Goal: Task Accomplishment & Management: Complete application form

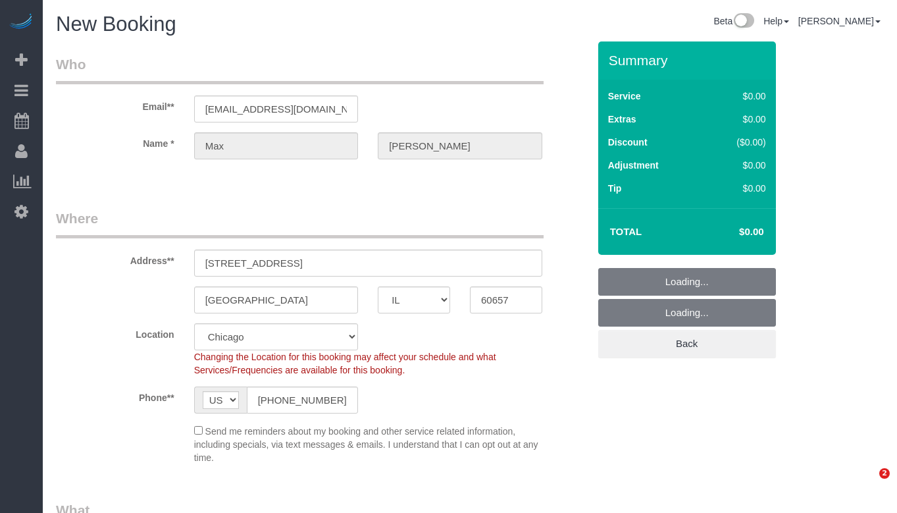
select select "IL"
select select "512"
select select "object:2416"
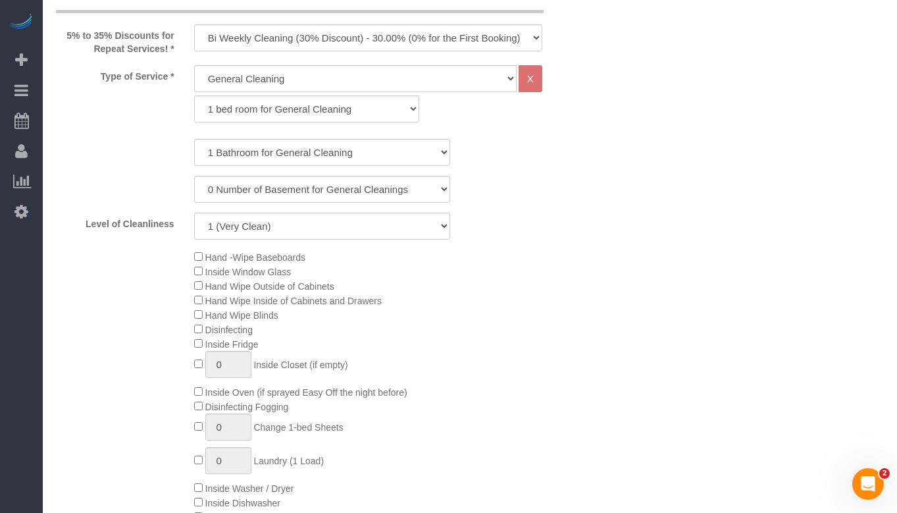
scroll to position [526, 0]
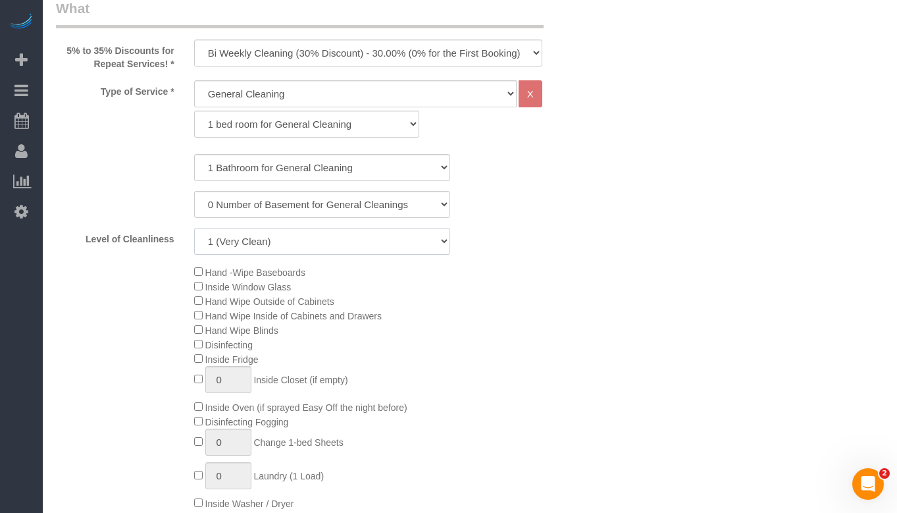
click at [401, 242] on select "1 (Very Clean) 2 3 4 5 (Average Condition) 6 7 8 9 10 (Extremely Dirty)" at bounding box center [322, 241] width 256 height 27
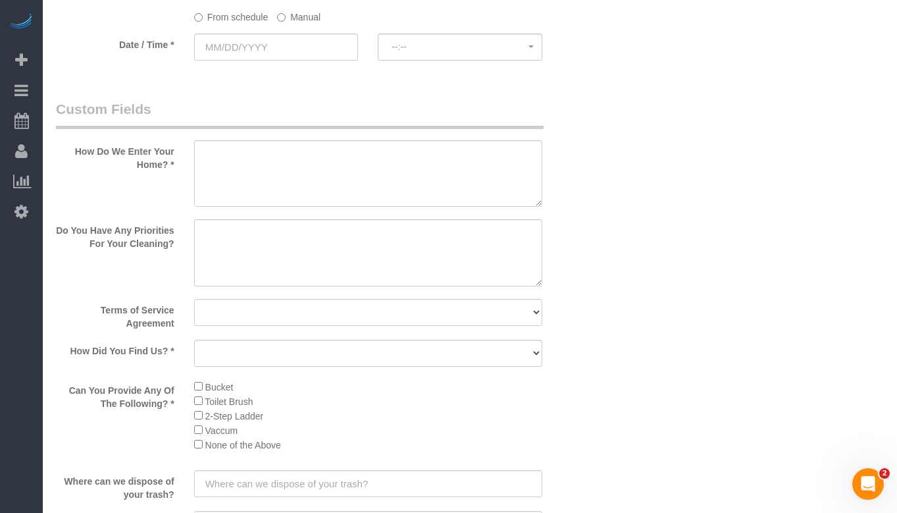
scroll to position [1514, 0]
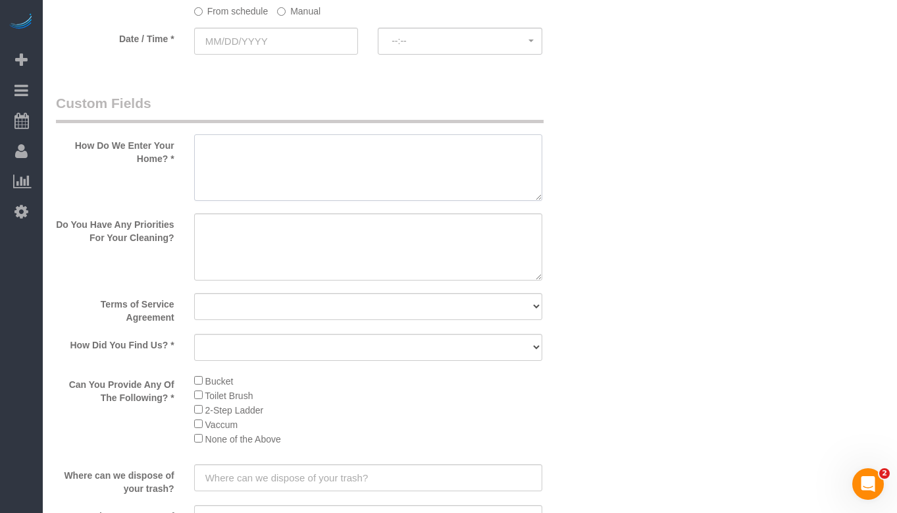
click at [286, 165] on textarea at bounding box center [368, 167] width 348 height 67
type textarea "Call him"
click at [328, 255] on textarea at bounding box center [368, 246] width 348 height 67
click at [586, 236] on div "Do You Have Any Priorities For Your Cleaning?" at bounding box center [322, 248] width 552 height 70
click at [353, 234] on textarea at bounding box center [368, 246] width 348 height 67
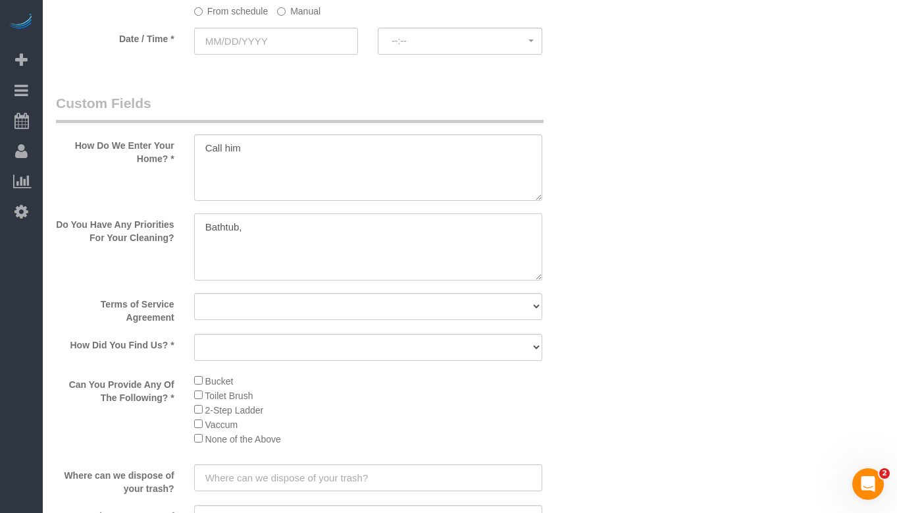
type textarea "Bathtub,"
click at [344, 156] on textarea at bounding box center [368, 167] width 348 height 67
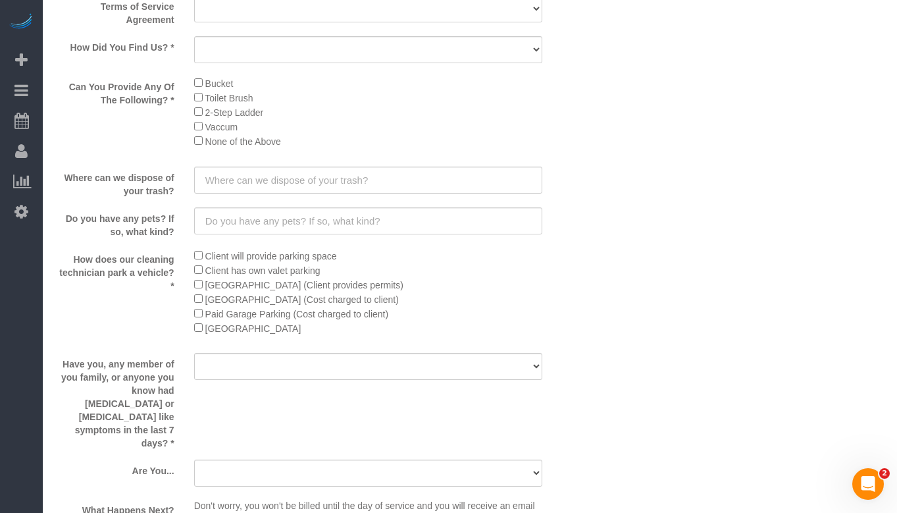
scroll to position [1843, 0]
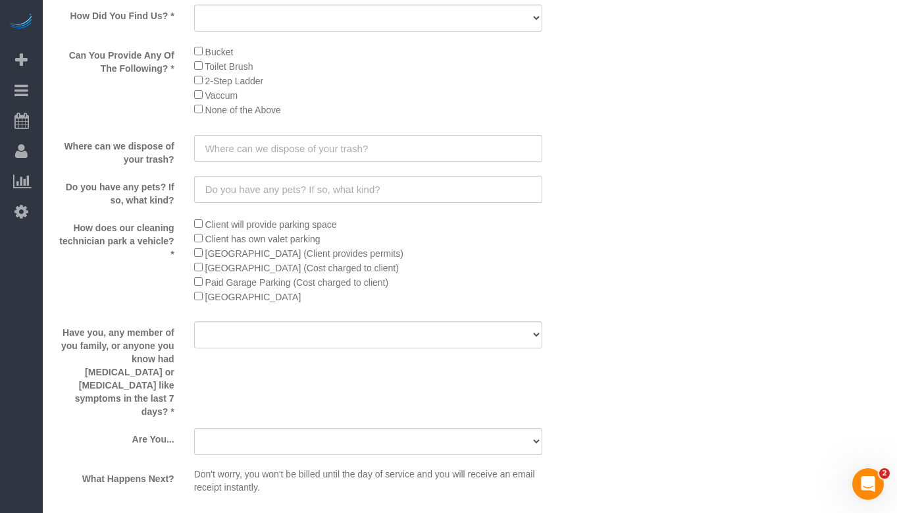
click at [337, 141] on input "text" at bounding box center [368, 148] width 348 height 27
type input "D"
type input "In the alley"
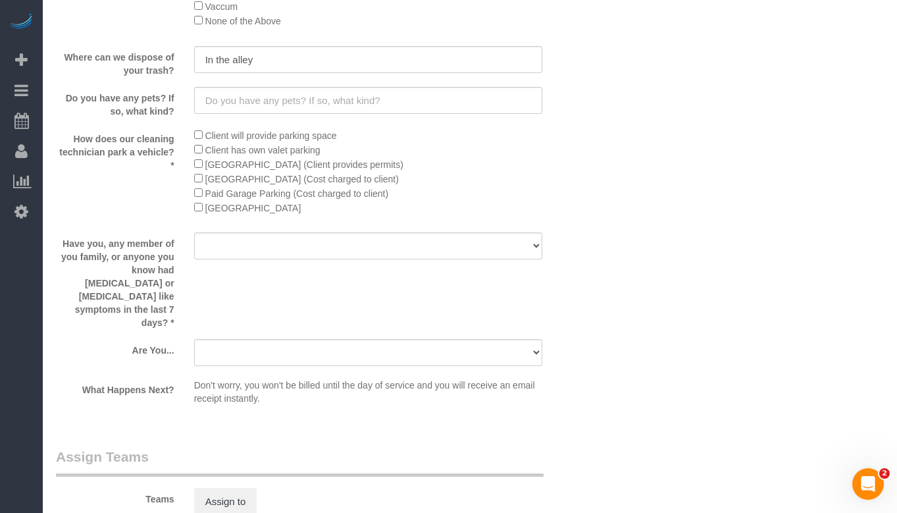
scroll to position [1908, 0]
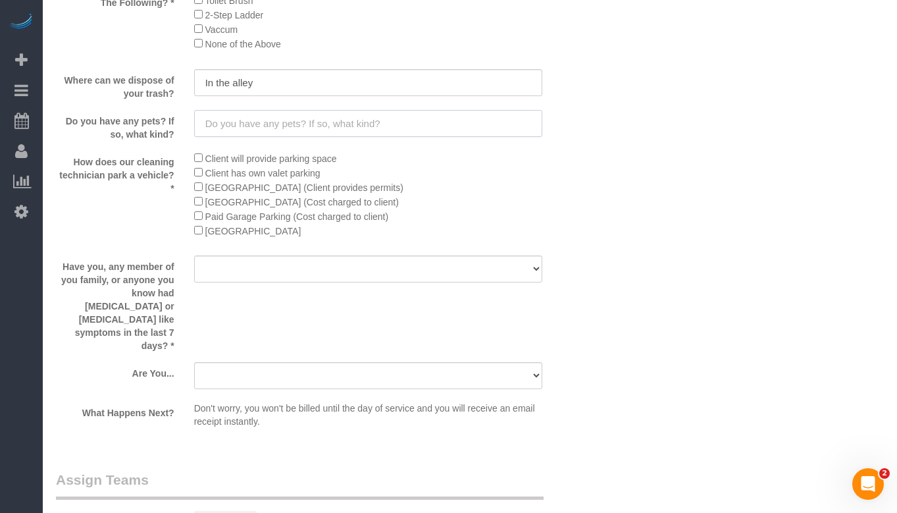
click at [478, 126] on input "text" at bounding box center [368, 123] width 348 height 27
type input "No"
click at [573, 197] on div "How does our cleaning technician park a vehicle? * Client will provide parking …" at bounding box center [322, 198] width 552 height 95
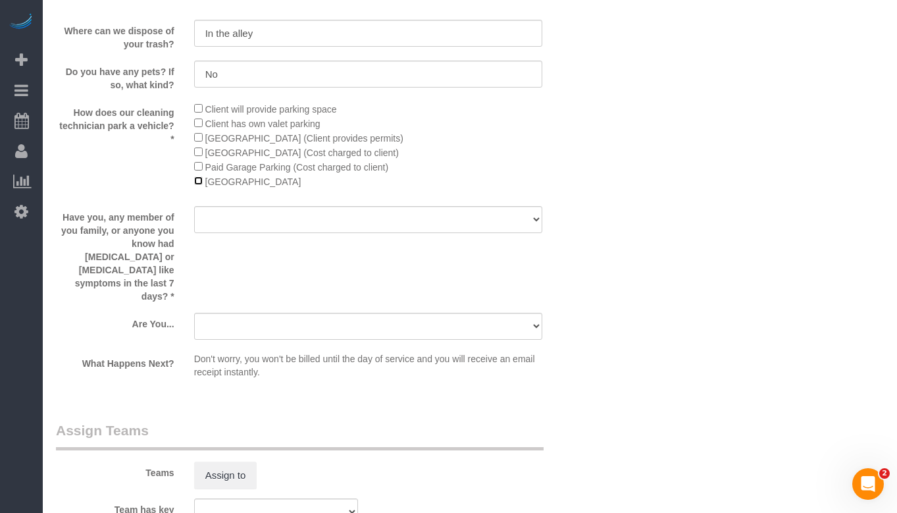
scroll to position [2106, 0]
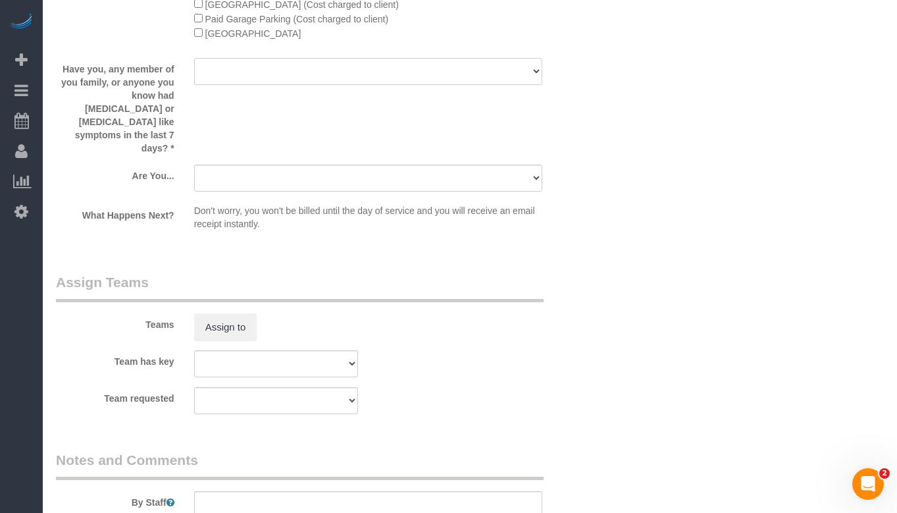
click at [424, 76] on select "Yes No" at bounding box center [368, 71] width 348 height 27
select select "number:139"
click at [194, 58] on select "Yes No" at bounding box center [368, 71] width 348 height 27
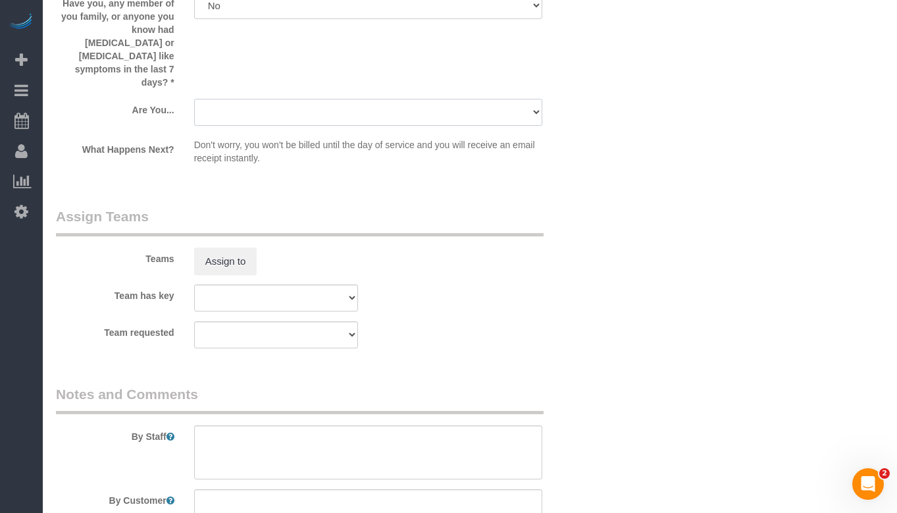
click at [425, 99] on select "A parent with kids living at home. A parent with kids out of home. A person loo…" at bounding box center [368, 112] width 348 height 27
select select "number:108"
click at [194, 99] on select "A parent with kids living at home. A parent with kids out of home. A person loo…" at bounding box center [368, 112] width 348 height 27
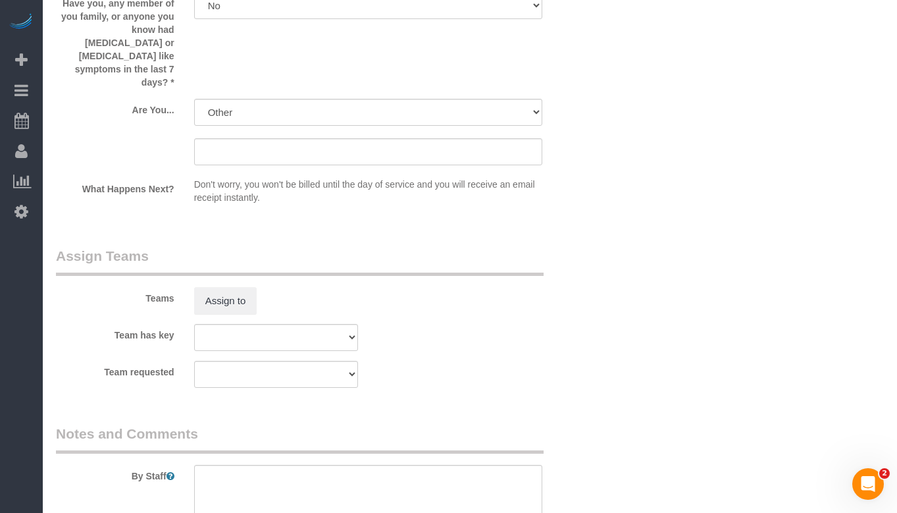
click at [569, 249] on div "Teams Assign to" at bounding box center [322, 280] width 552 height 68
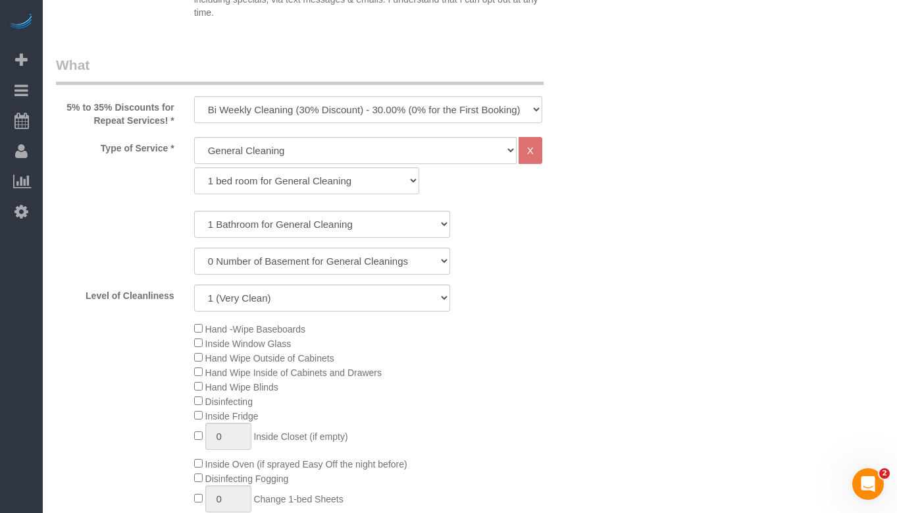
scroll to position [461, 0]
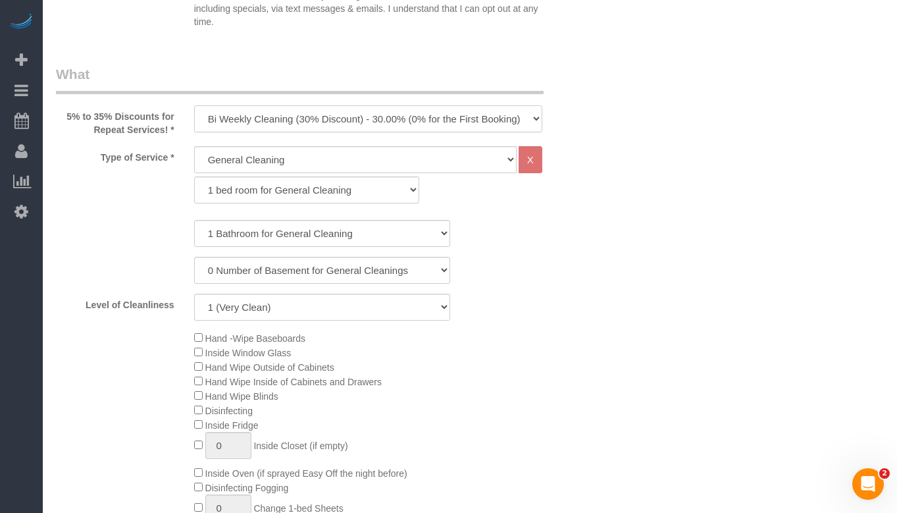
click at [338, 122] on select "One Time Cleaning Weekly Cleaning (35% Discount) - 35.00% (0% for the First Boo…" at bounding box center [368, 118] width 348 height 27
select select "object:2417"
click at [194, 105] on select "One Time Cleaning Weekly Cleaning (35% Discount) - 35.00% (0% for the First Boo…" at bounding box center [368, 118] width 348 height 27
click at [337, 167] on select "General Cleaning Deep Cleaning Move-in / Move-out Cleaning COUNTS Cleaning" at bounding box center [355, 159] width 322 height 27
select select "513"
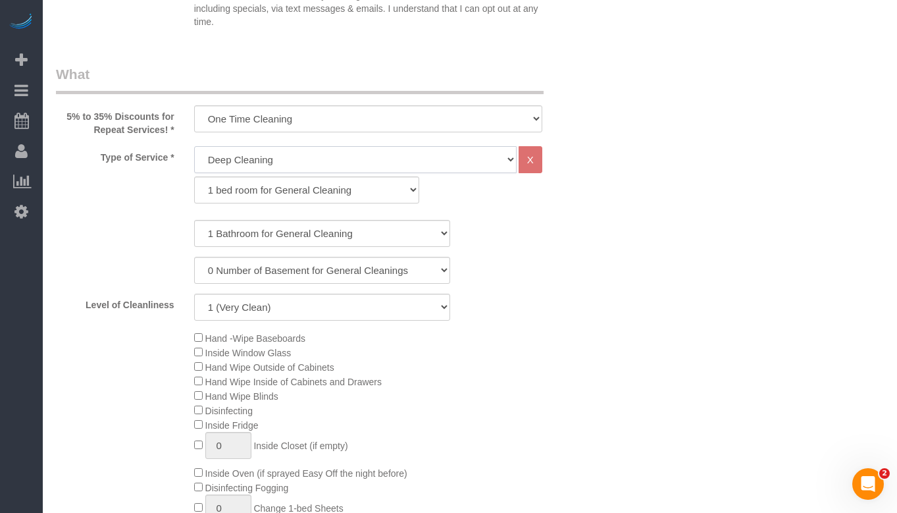
click at [194, 146] on select "General Cleaning Deep Cleaning Move-in / Move-out Cleaning COUNTS Cleaning" at bounding box center [355, 159] width 322 height 27
select select "291"
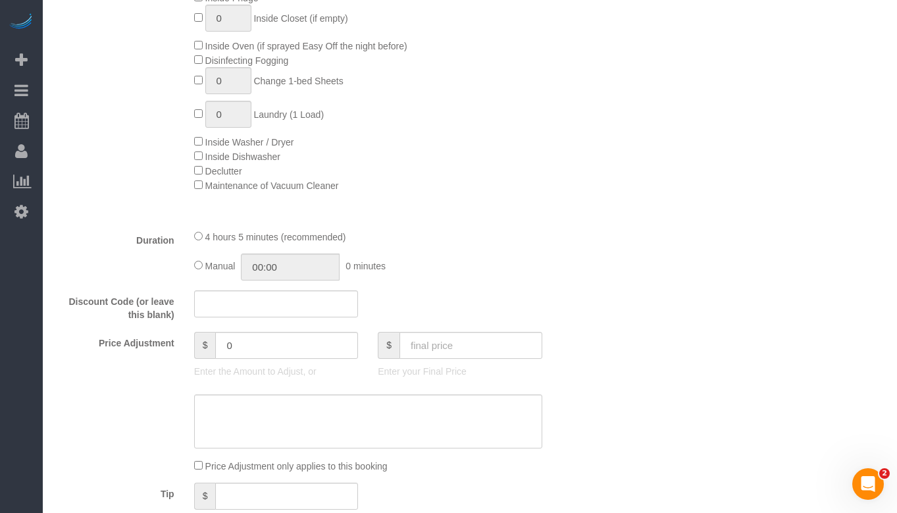
scroll to position [921, 0]
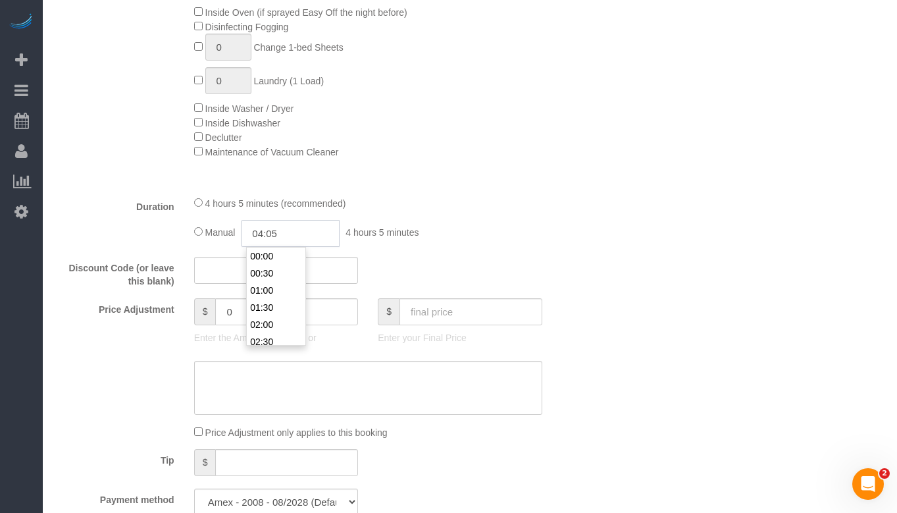
click at [320, 243] on input "04:05" at bounding box center [290, 233] width 99 height 27
click at [265, 236] on input "04:05" at bounding box center [290, 233] width 99 height 27
click at [307, 233] on input "02:05" at bounding box center [290, 233] width 99 height 27
type input "02:30"
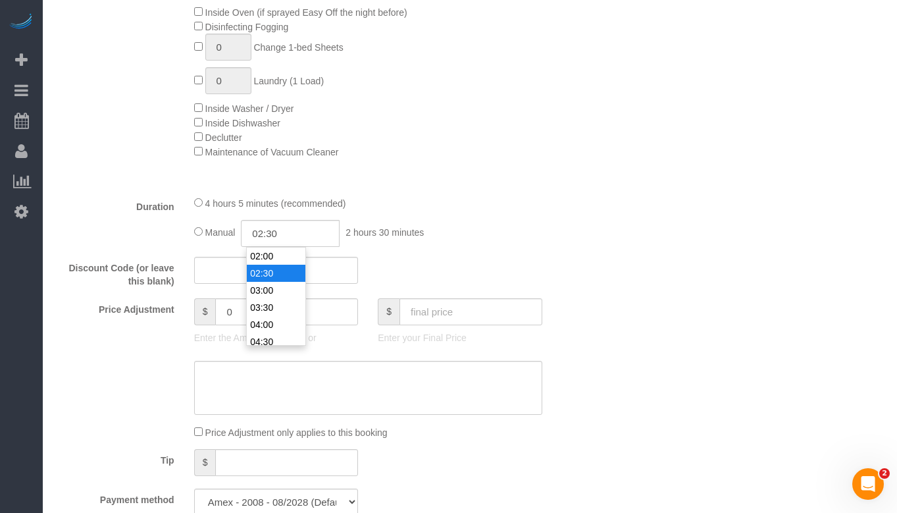
click at [286, 268] on li "02:30" at bounding box center [276, 273] width 59 height 17
click at [618, 186] on div "Who Email** [EMAIL_ADDRESS][DOMAIN_NAME] Name * [PERSON_NAME][GEOGRAPHIC_DATA] …" at bounding box center [470, 509] width 828 height 2778
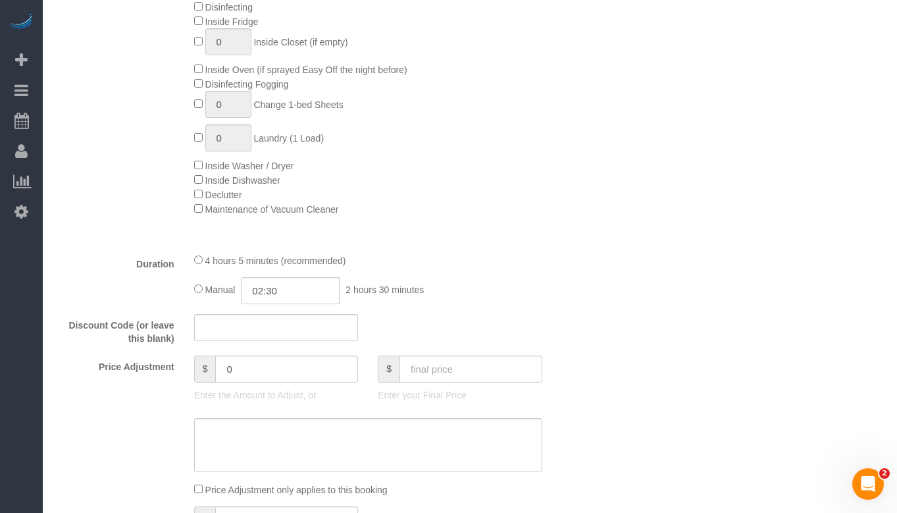
scroll to position [987, 0]
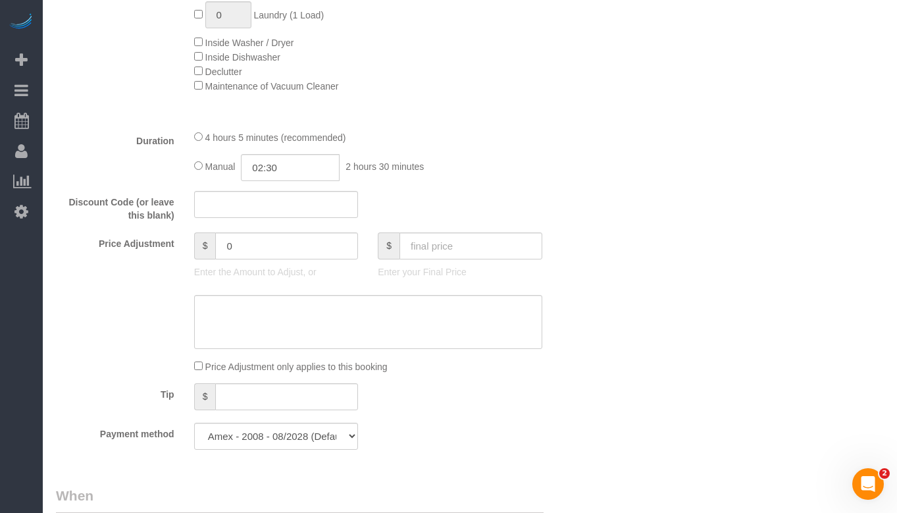
click at [474, 157] on div "Manual 02:30 2 hours 30 minutes" at bounding box center [368, 167] width 348 height 27
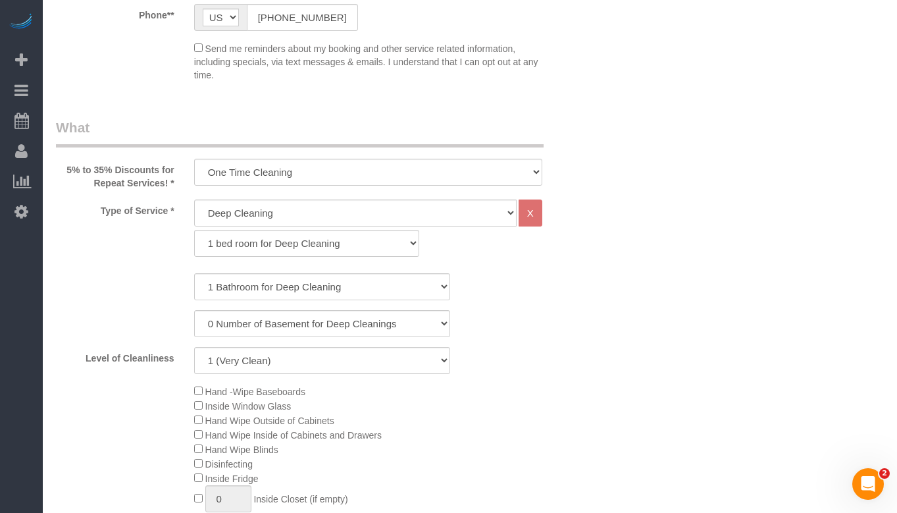
scroll to position [461, 0]
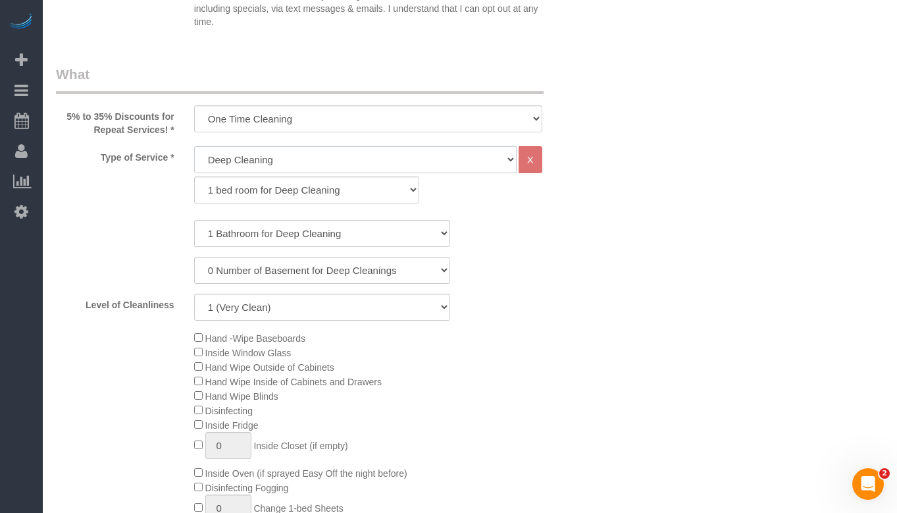
click at [380, 164] on select "General Cleaning Deep Cleaning Move-in / Move-out Cleaning COUNTS Cleaning" at bounding box center [355, 159] width 322 height 27
select select "512"
click at [194, 146] on select "General Cleaning Deep Cleaning Move-in / Move-out Cleaning COUNTS Cleaning" at bounding box center [355, 159] width 322 height 27
select select "286"
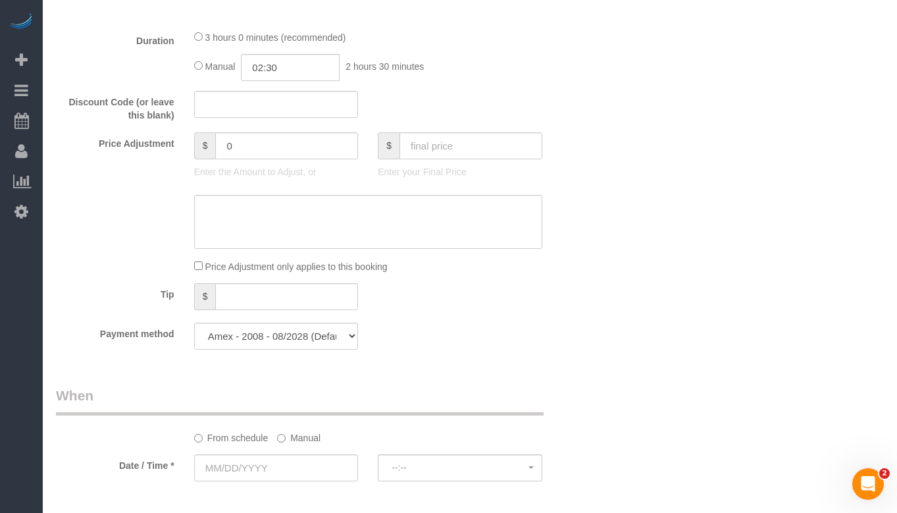
scroll to position [1119, 0]
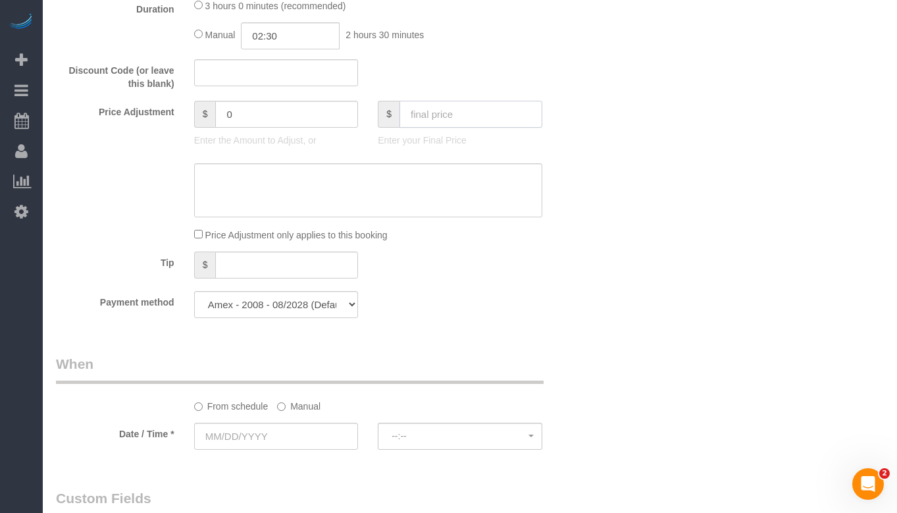
click at [441, 111] on input "text" at bounding box center [470, 114] width 143 height 27
type input "197.5"
click at [637, 115] on div "Who Email** [EMAIL_ADDRESS][DOMAIN_NAME] Name * [PERSON_NAME][GEOGRAPHIC_DATA] …" at bounding box center [470, 312] width 828 height 2778
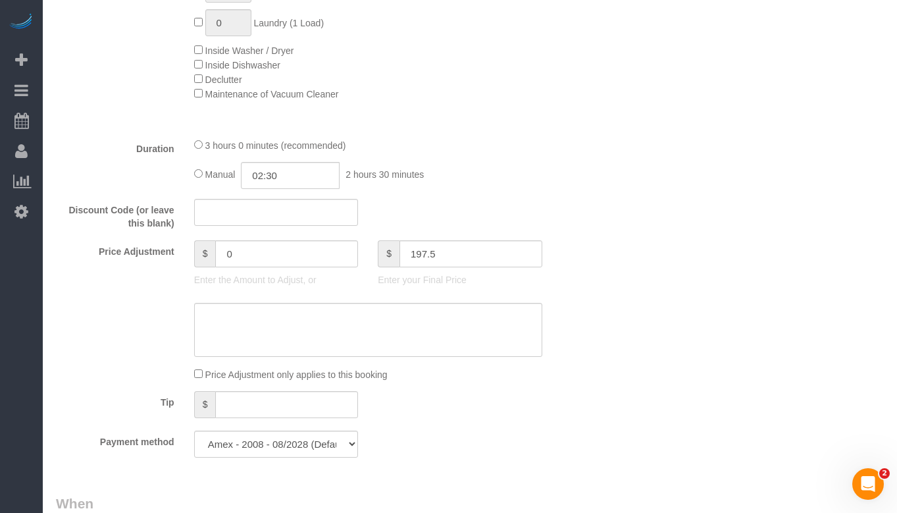
type input "-44.5"
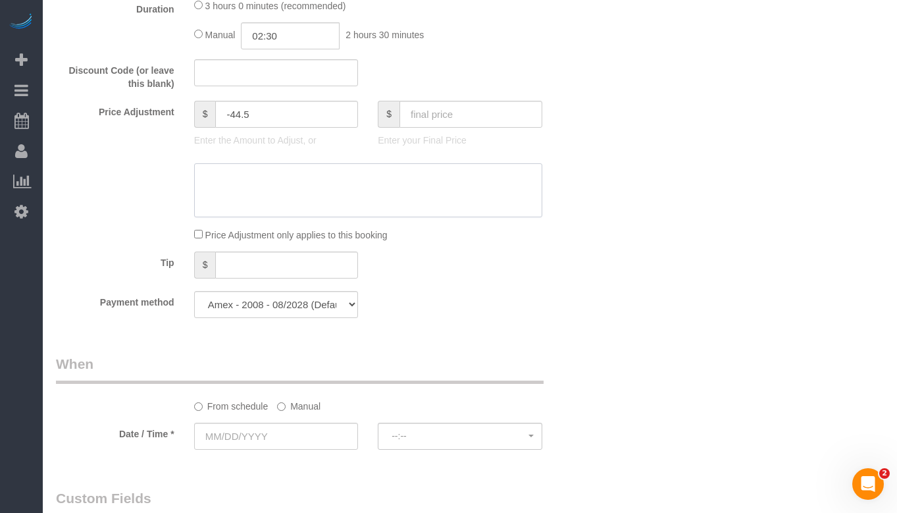
click at [353, 206] on textarea at bounding box center [368, 190] width 348 height 54
type textarea "Using the minimum time"
click at [686, 316] on div "Who Email** [EMAIL_ADDRESS][DOMAIN_NAME] Name * [PERSON_NAME][GEOGRAPHIC_DATA] …" at bounding box center [470, 312] width 828 height 2778
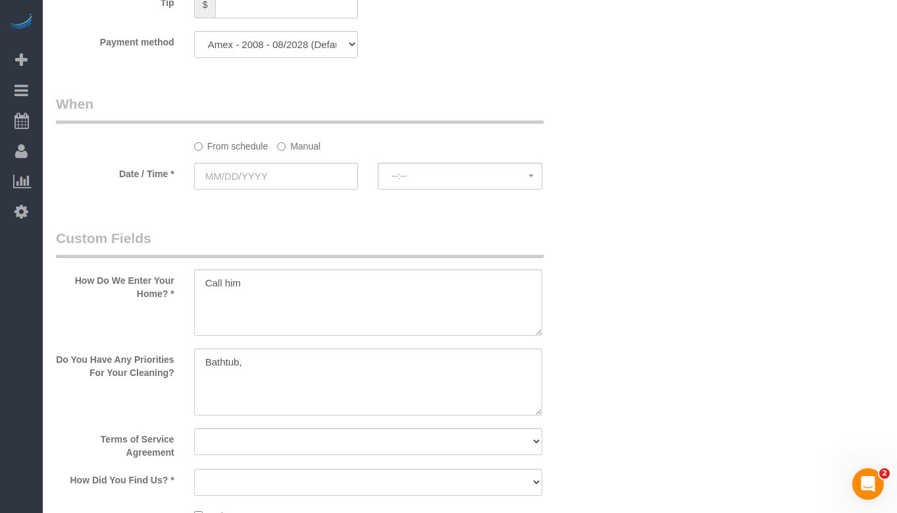
scroll to position [1382, 0]
click at [287, 140] on label "Manual" at bounding box center [298, 141] width 43 height 18
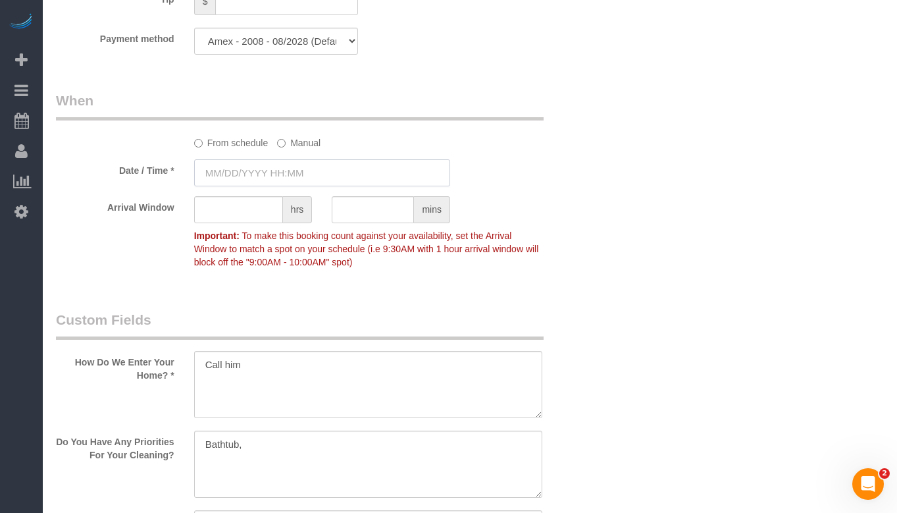
click at [266, 168] on input "text" at bounding box center [322, 172] width 256 height 27
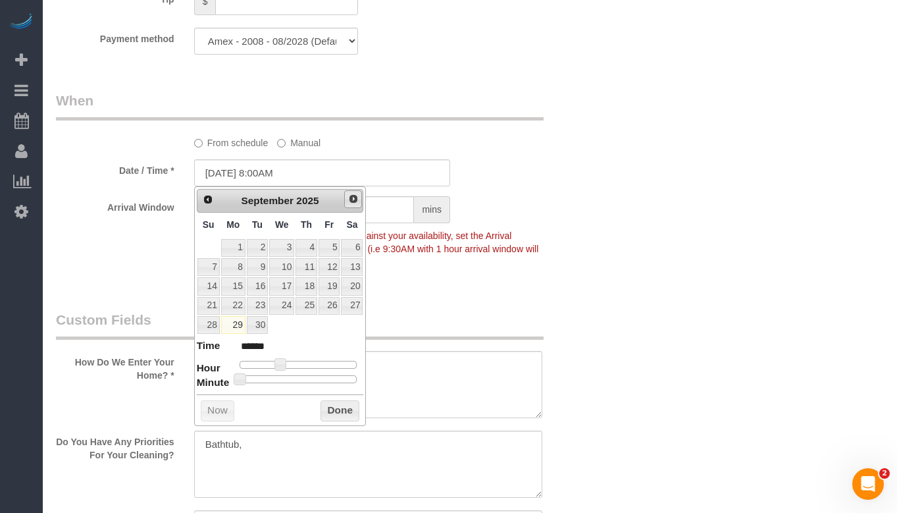
click at [356, 199] on span "Next" at bounding box center [353, 198] width 11 height 11
click at [288, 240] on link "1" at bounding box center [281, 248] width 25 height 18
type input "[DATE] 8:00AM"
click at [336, 405] on button "Done" at bounding box center [339, 410] width 39 height 21
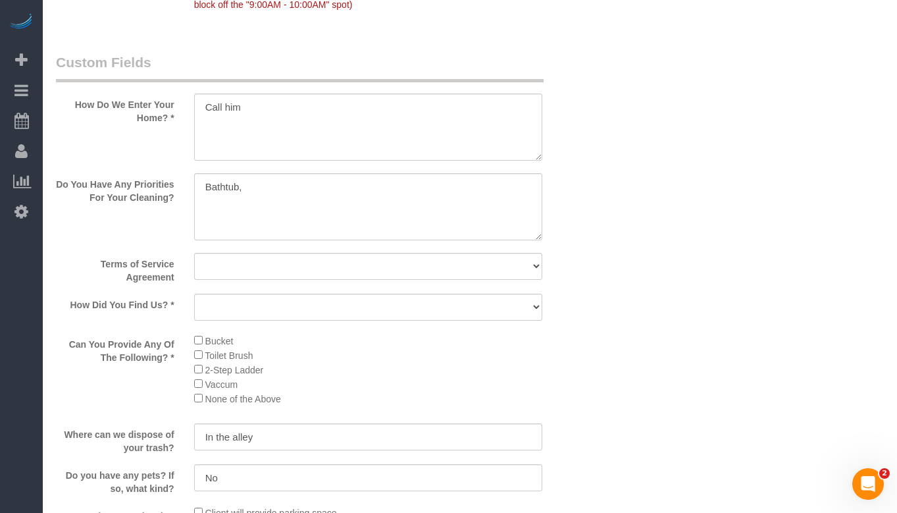
scroll to position [1645, 0]
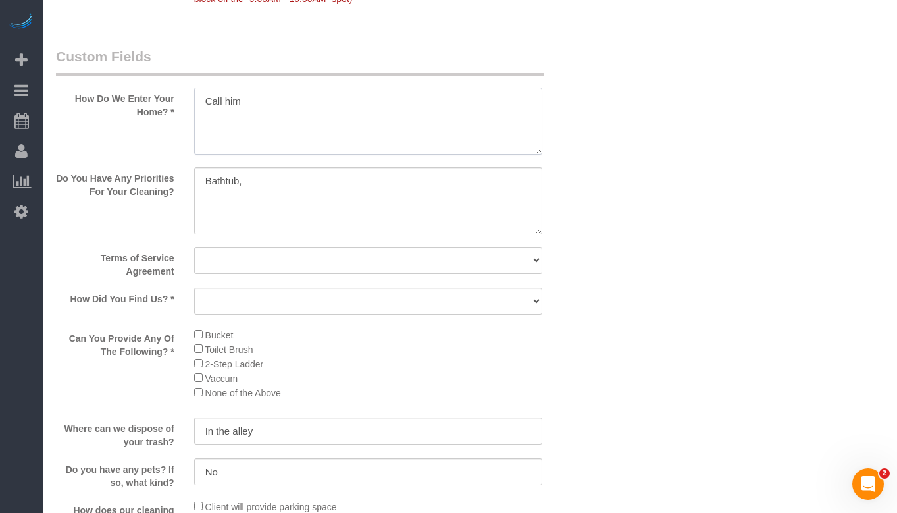
click at [338, 115] on textarea at bounding box center [368, 121] width 348 height 67
type textarea "Call him via cell phone"
click at [340, 174] on textarea at bounding box center [368, 200] width 348 height 67
type textarea "Bathtub, kitchen, stove"
click at [305, 260] on select "Yes, I agree to the Terms of Service and Privacy Policy. No. I disagree with th…" at bounding box center [368, 260] width 348 height 27
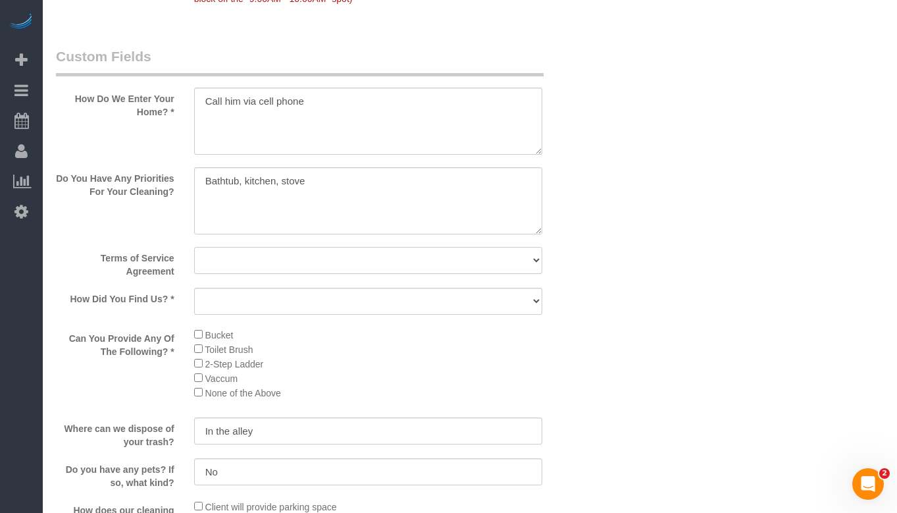
select select "number:1"
click at [194, 247] on select "Yes, I agree to the Terms of Service and Privacy Policy. No. I disagree with th…" at bounding box center [368, 260] width 348 height 27
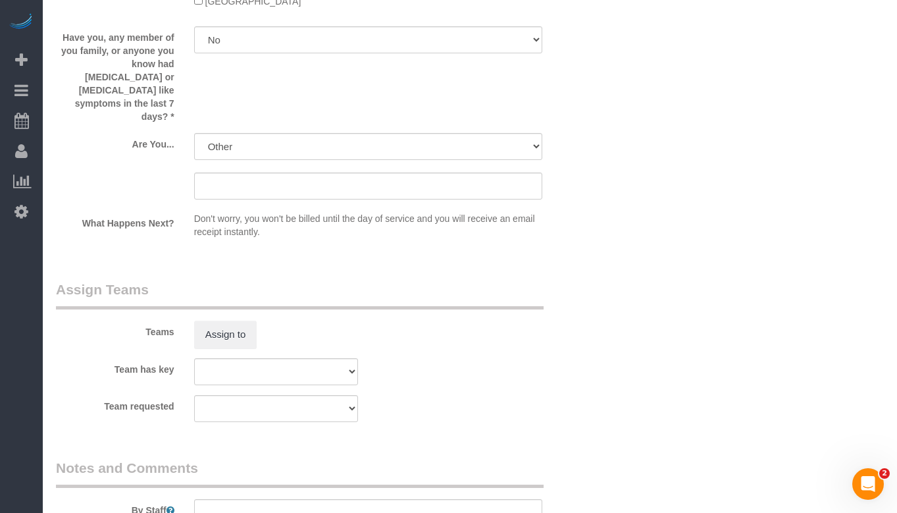
scroll to position [2237, 0]
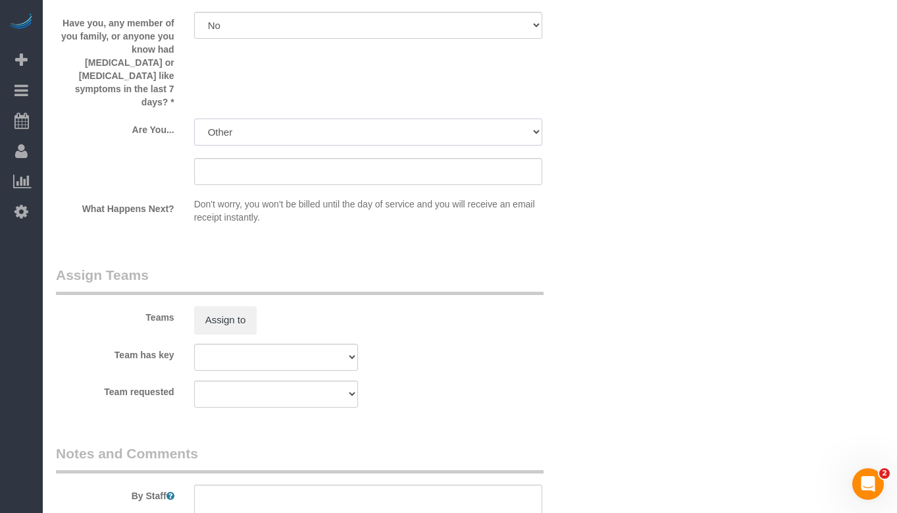
click at [296, 118] on select "A parent with kids living at home. A parent with kids out of home. A person loo…" at bounding box center [368, 131] width 348 height 27
click at [299, 158] on input "text" at bounding box center [368, 171] width 348 height 27
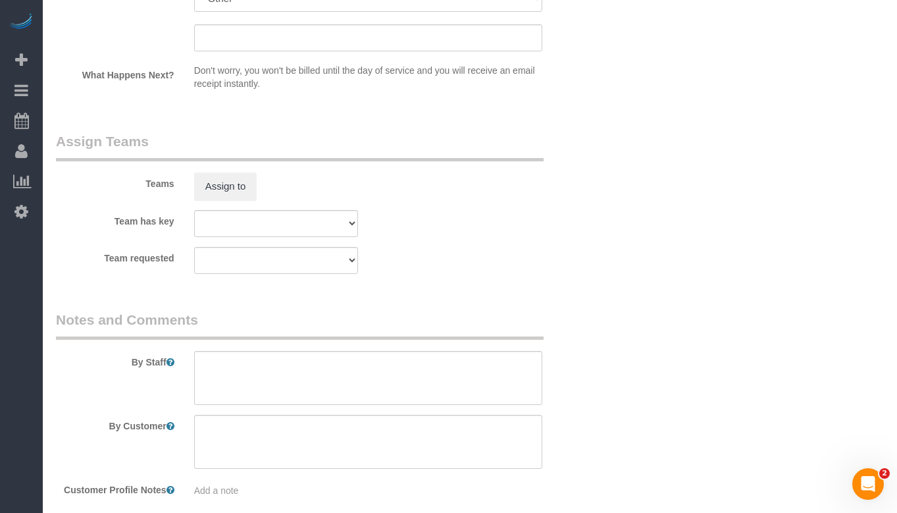
scroll to position [2411, 0]
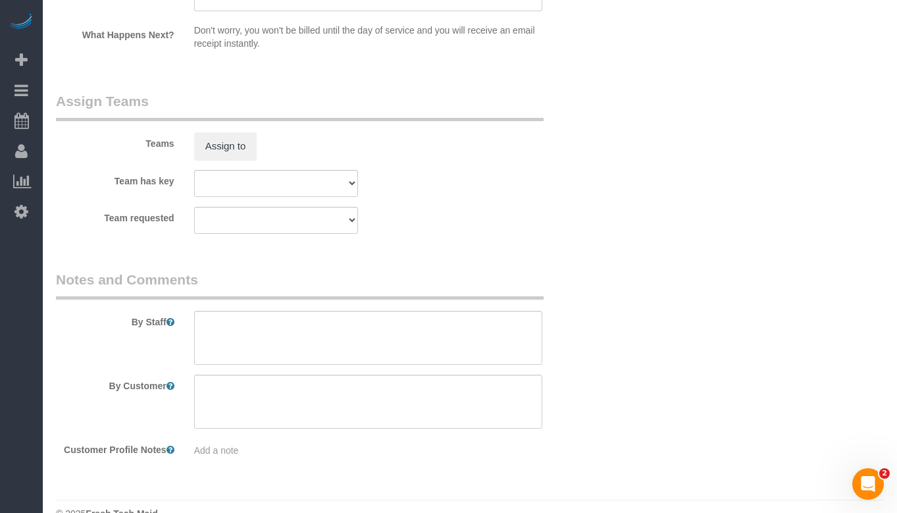
click at [482, 207] on div "Team requested Team 10 - [PERSON_NAME] (C)(EV)(VAC) Team 11- Kaleigh (C)(EV)(VA…" at bounding box center [322, 220] width 552 height 27
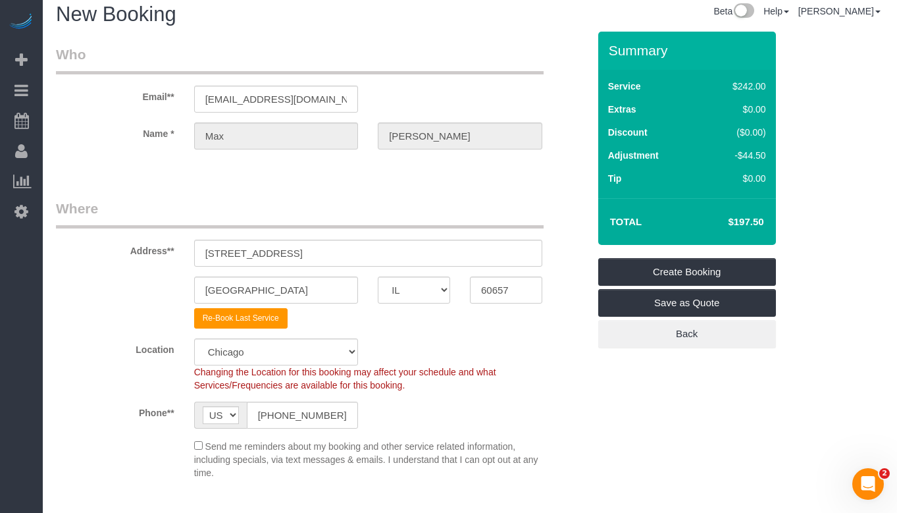
scroll to position [0, 0]
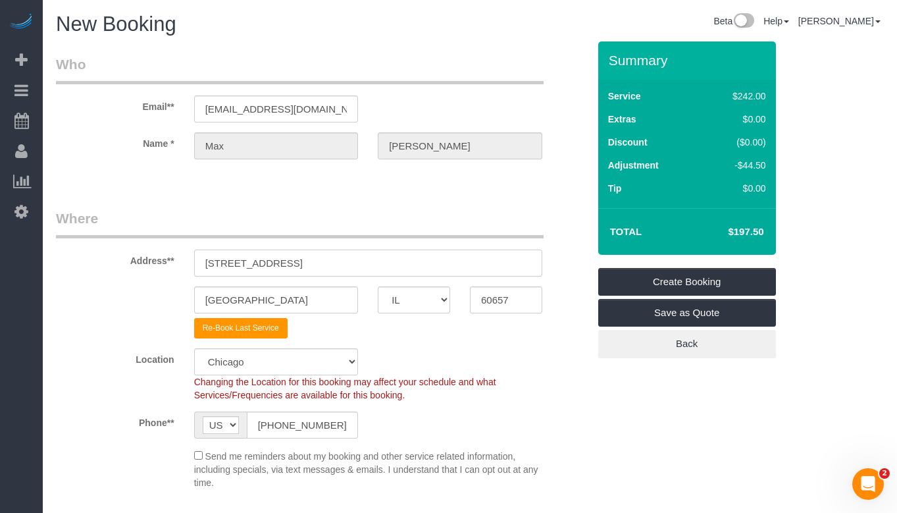
click at [354, 259] on input "[STREET_ADDRESS]" at bounding box center [368, 262] width 348 height 27
click at [379, 217] on legend "Where" at bounding box center [300, 224] width 488 height 30
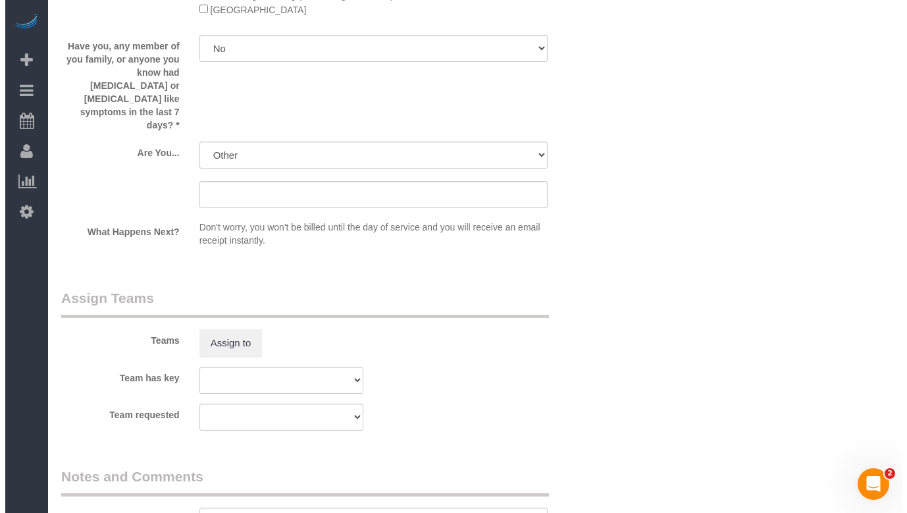
scroll to position [2237, 0]
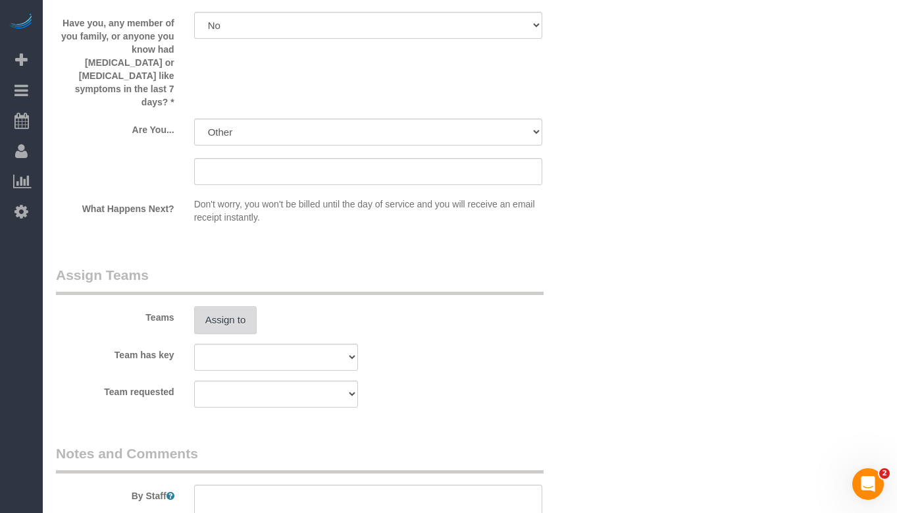
click at [243, 306] on button "Assign to" at bounding box center [225, 320] width 63 height 28
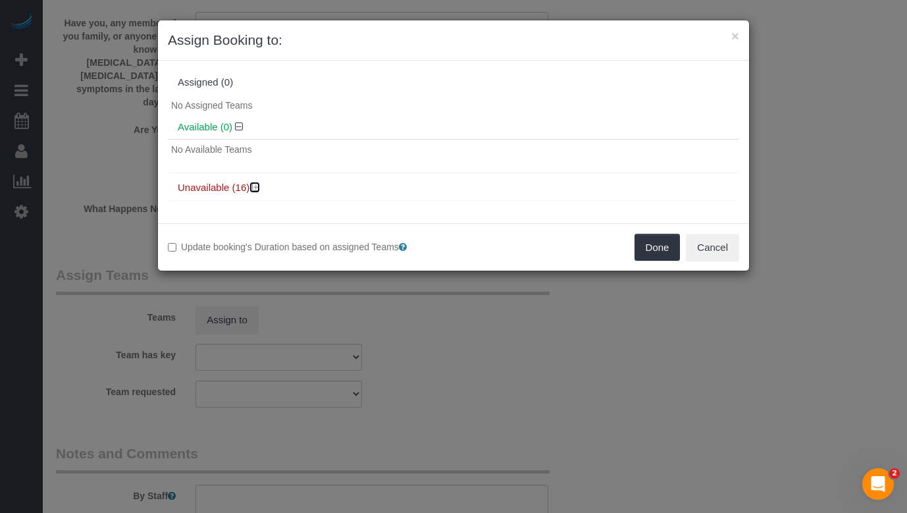
click at [257, 184] on icon at bounding box center [256, 187] width 8 height 10
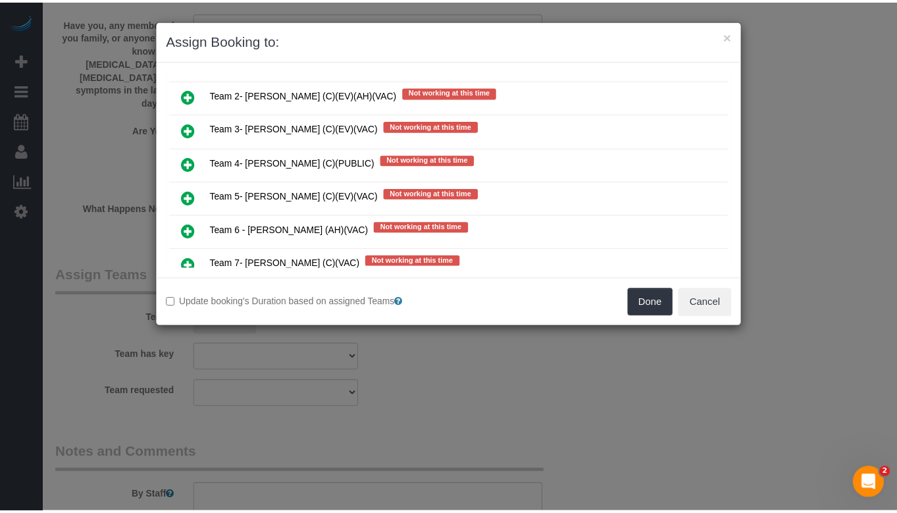
scroll to position [461, 0]
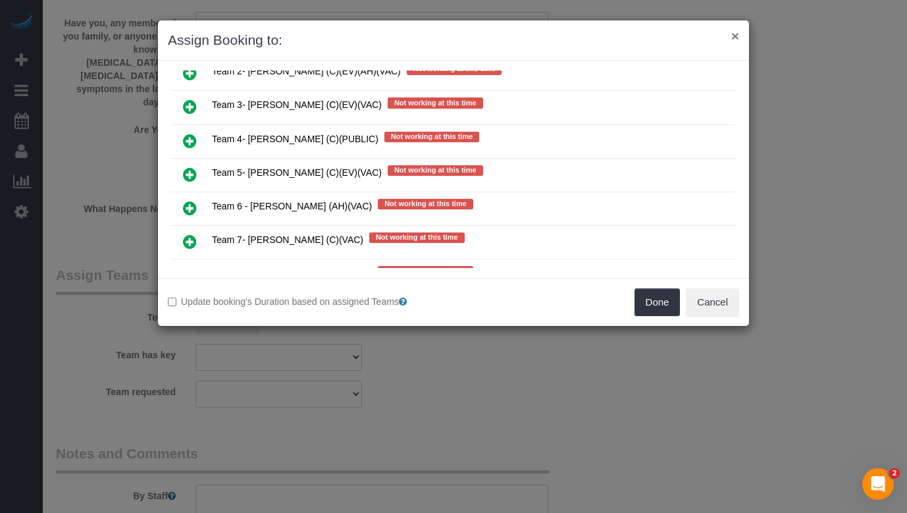
click at [737, 35] on button "×" at bounding box center [735, 36] width 8 height 14
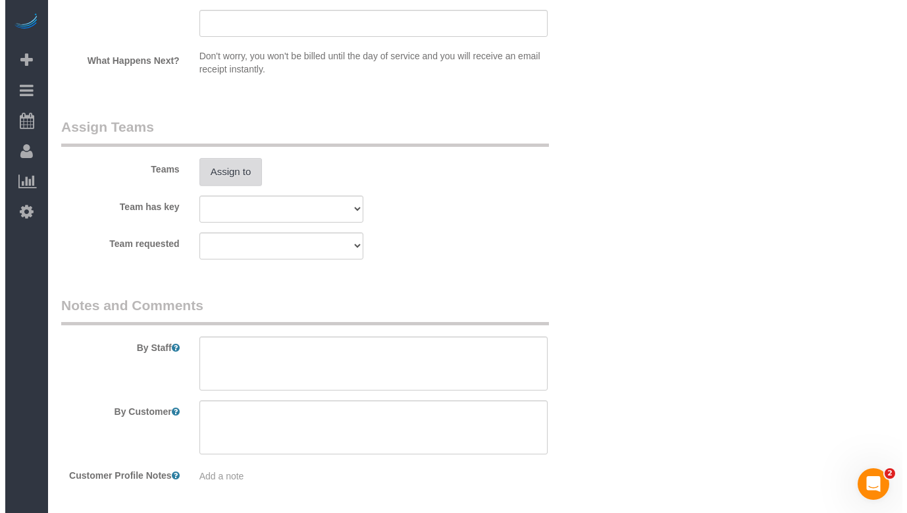
scroll to position [2411, 0]
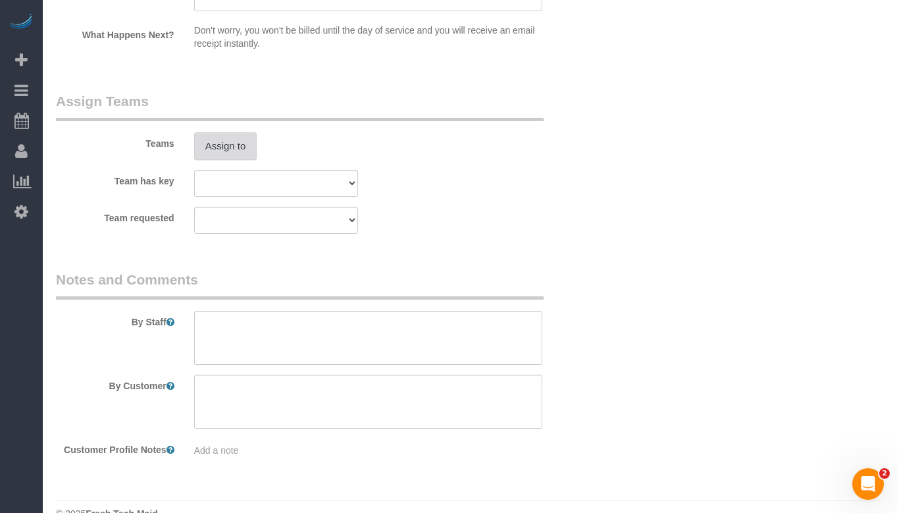
click at [217, 132] on button "Assign to" at bounding box center [225, 146] width 63 height 28
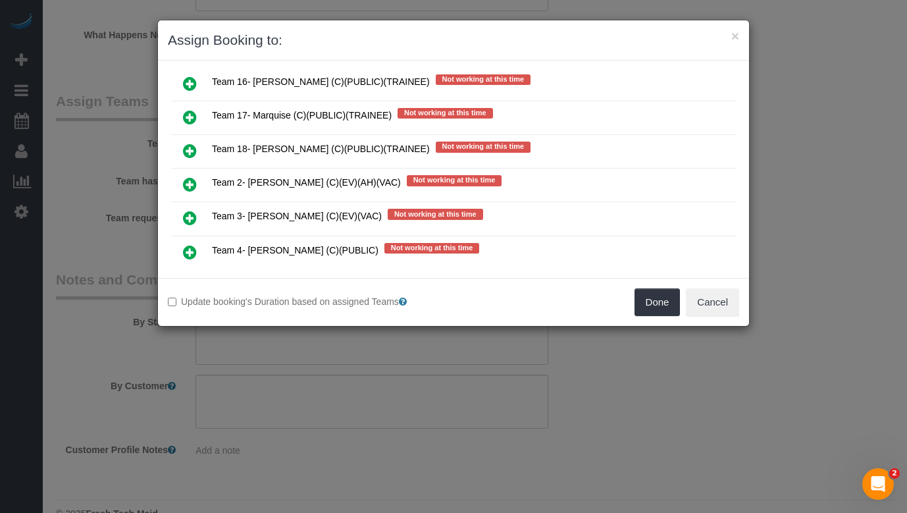
scroll to position [315, 0]
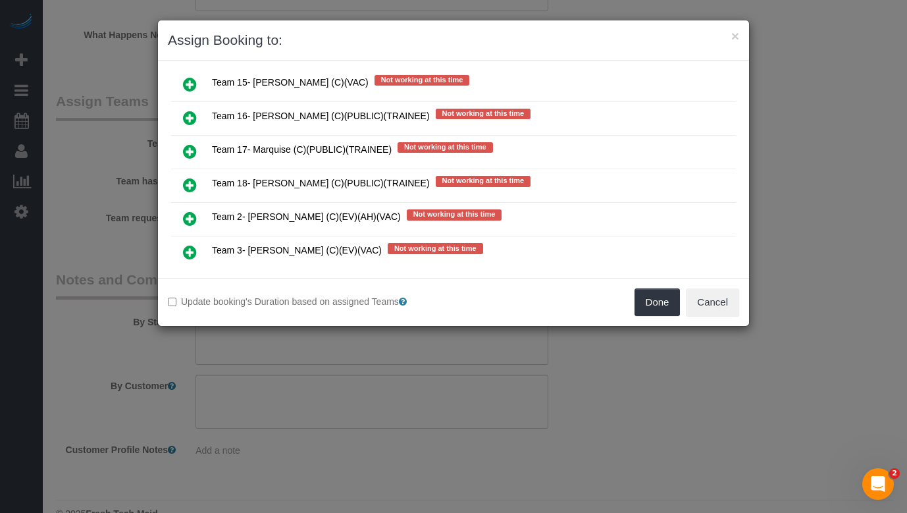
click at [184, 120] on icon at bounding box center [190, 118] width 14 height 16
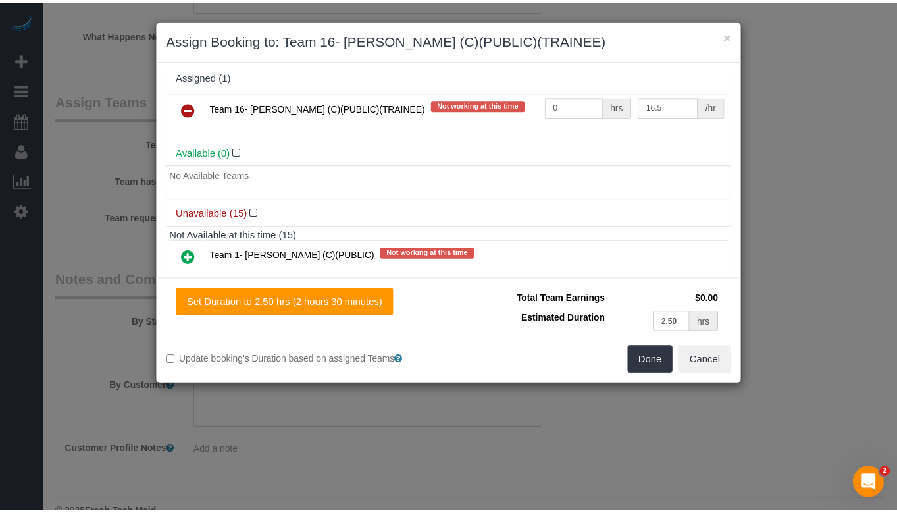
scroll to position [0, 0]
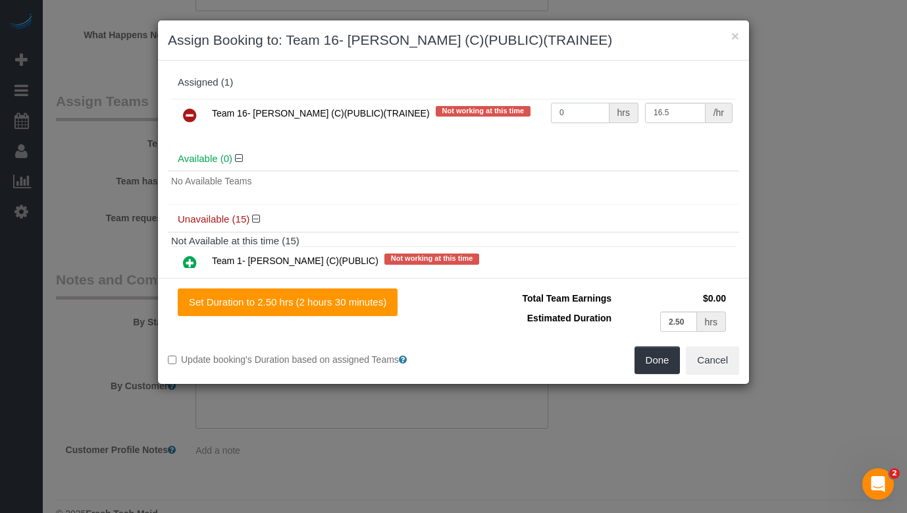
click at [588, 109] on input "0" at bounding box center [580, 113] width 59 height 20
type input "2.5"
click at [646, 363] on button "Done" at bounding box center [657, 360] width 46 height 28
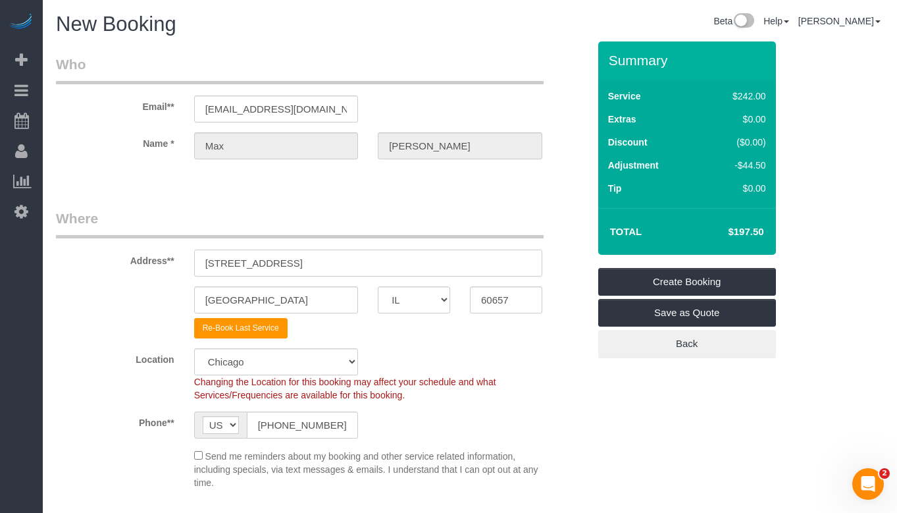
click at [246, 265] on input "[STREET_ADDRESS]" at bounding box center [368, 262] width 348 height 27
click at [465, 372] on div "Location [GEOGRAPHIC_DATA] [GEOGRAPHIC_DATA] Skokie Northwest Western Changing …" at bounding box center [322, 374] width 552 height 53
click at [738, 280] on link "Create Booking" at bounding box center [687, 282] width 178 height 28
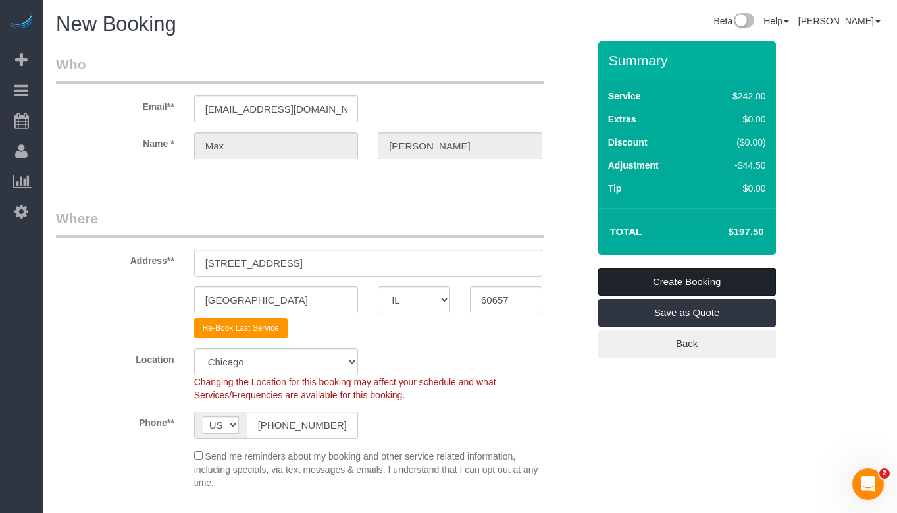
scroll to position [1752, 0]
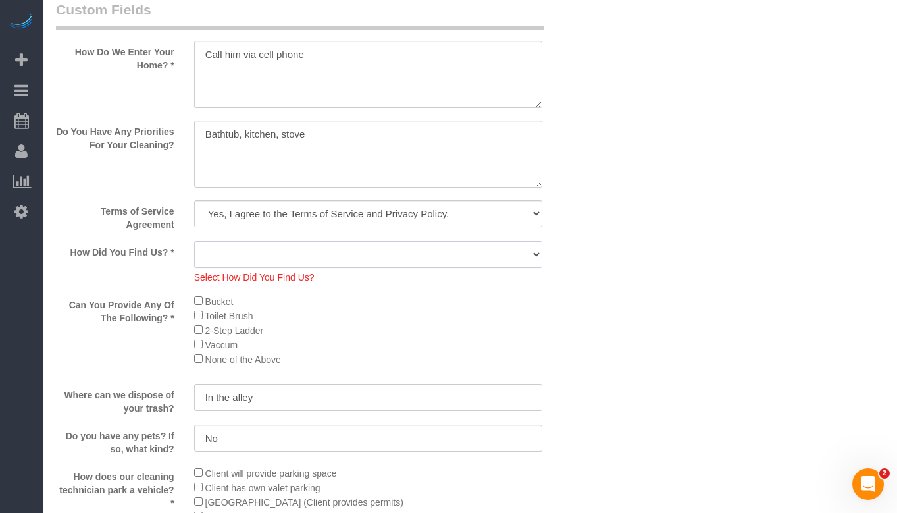
click at [337, 258] on select "Yelp Google Facebook Pinterest Alternative Social Media SMS Message Email Best …" at bounding box center [368, 254] width 348 height 27
select select "number:66"
click at [194, 241] on select "Yelp Google Facebook Pinterest Alternative Social Media SMS Message Email Best …" at bounding box center [368, 254] width 348 height 27
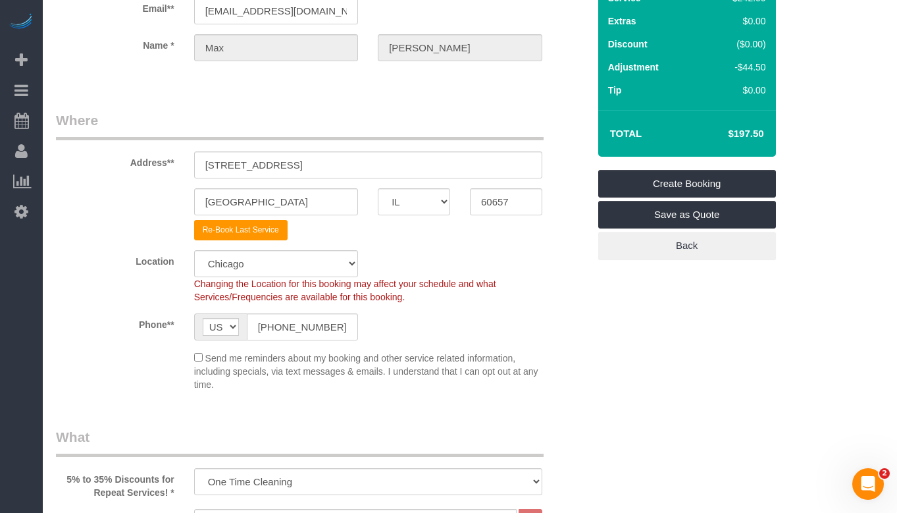
scroll to position [0, 0]
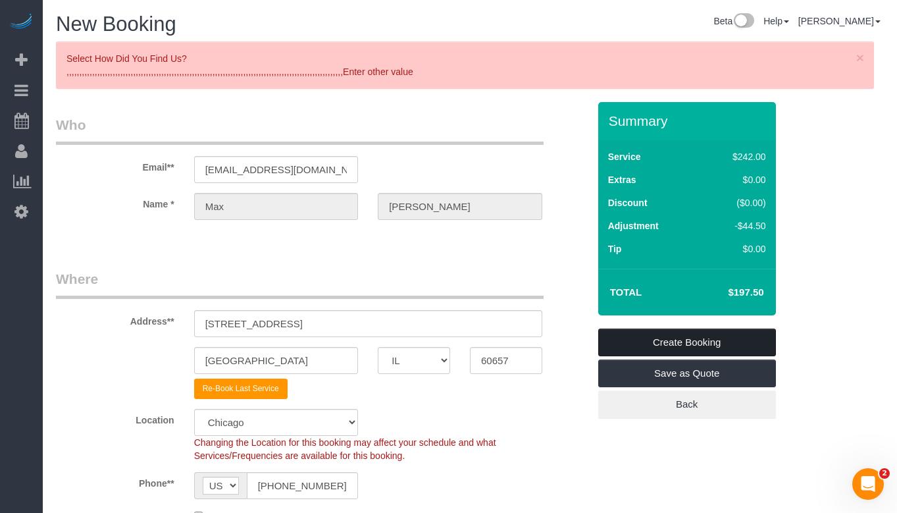
click at [693, 339] on link "Create Booking" at bounding box center [687, 342] width 178 height 28
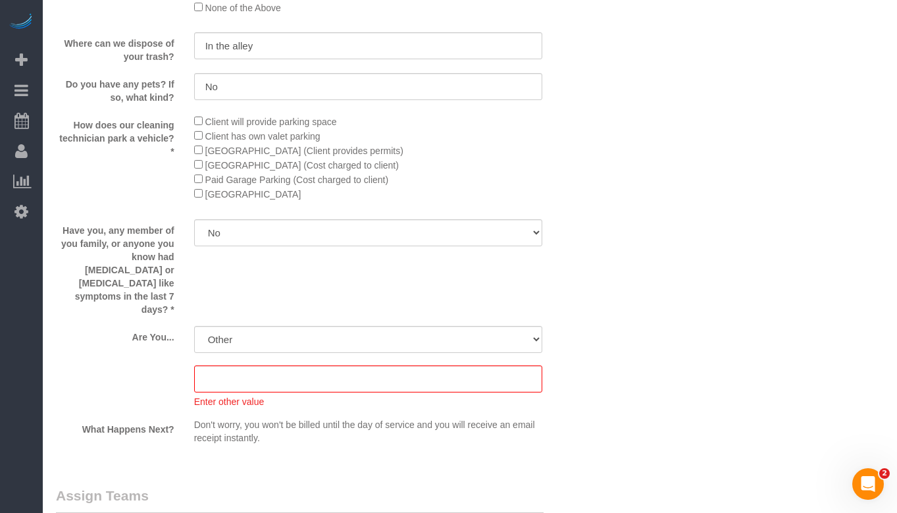
scroll to position [2200, 0]
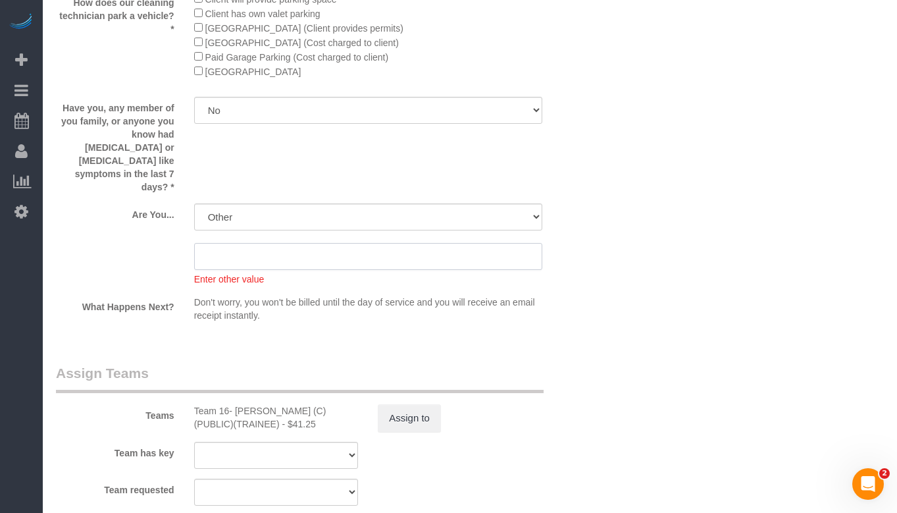
click at [293, 243] on input "text" at bounding box center [368, 256] width 348 height 27
type input "None of the above apply"
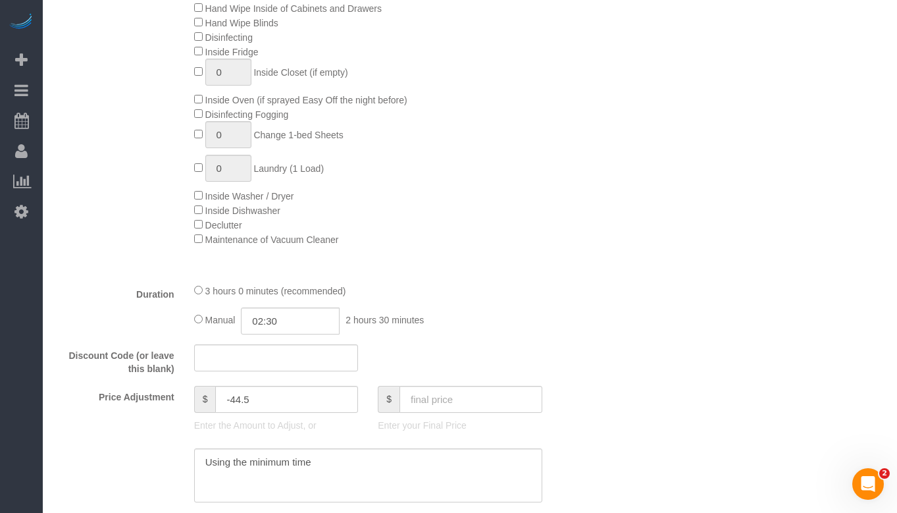
scroll to position [0, 0]
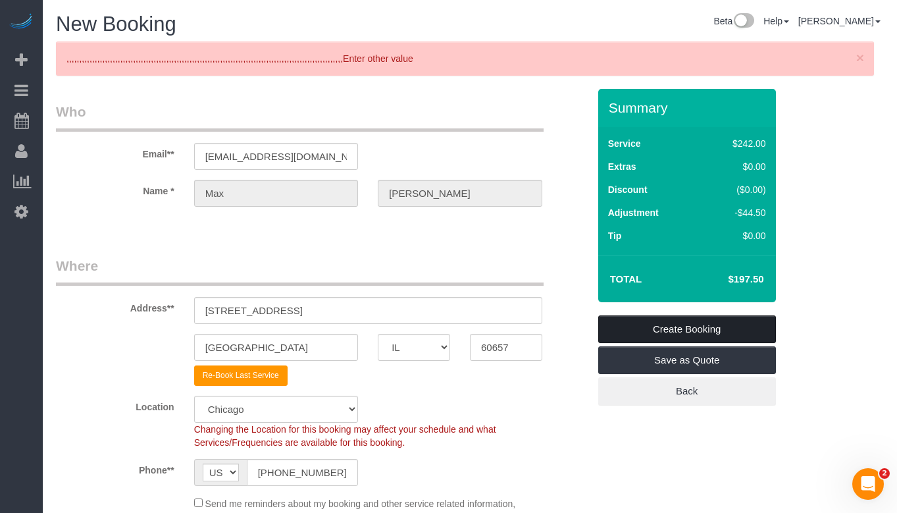
click at [682, 318] on link "Create Booking" at bounding box center [687, 329] width 178 height 28
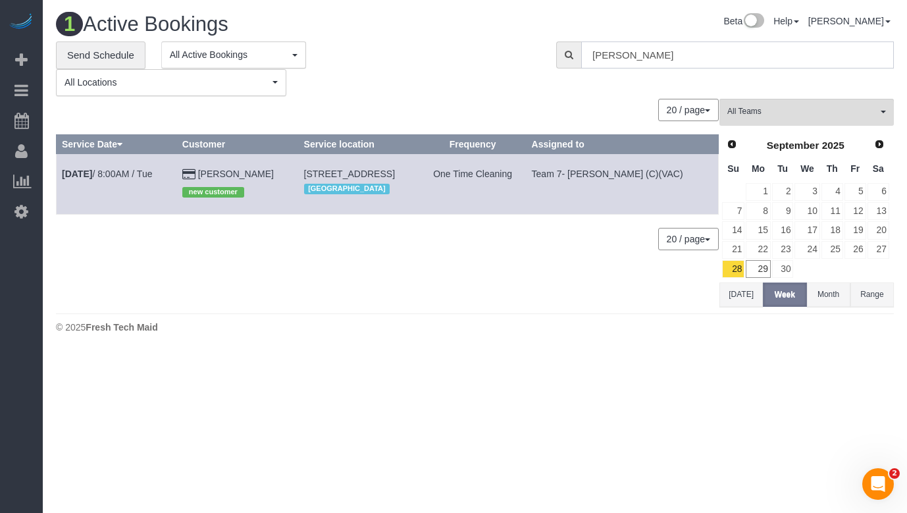
click at [692, 57] on input "[PERSON_NAME]" at bounding box center [737, 54] width 313 height 27
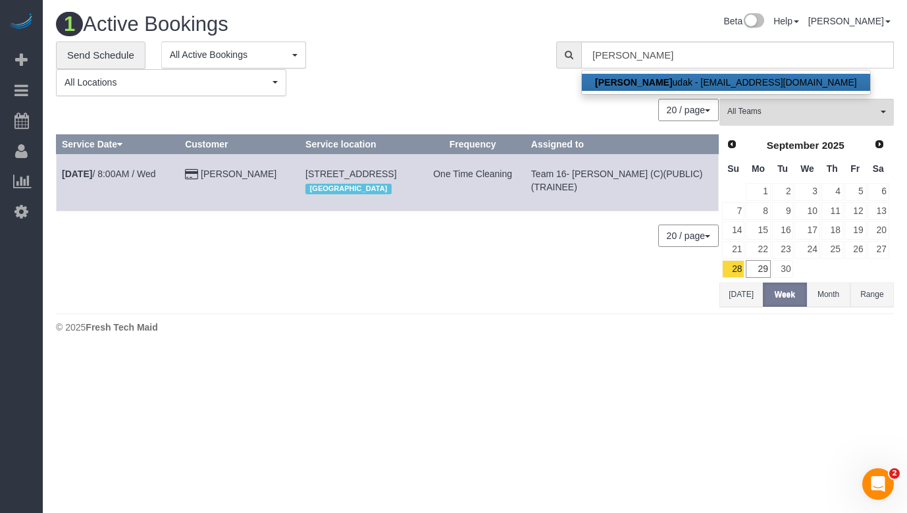
click at [692, 74] on link "[PERSON_NAME] - [EMAIL_ADDRESS][DOMAIN_NAME]" at bounding box center [726, 82] width 288 height 17
type input "[EMAIL_ADDRESS][DOMAIN_NAME]"
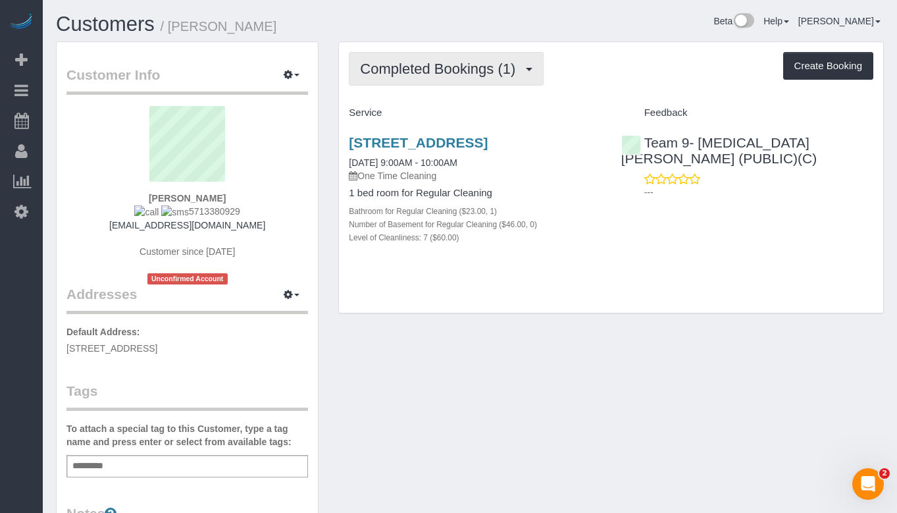
click at [428, 68] on span "Completed Bookings (1)" at bounding box center [441, 69] width 162 height 16
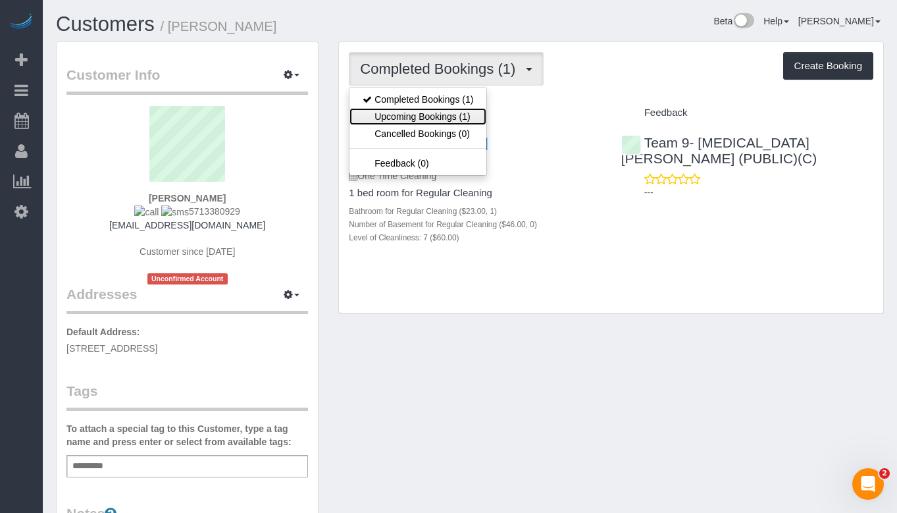
click at [432, 118] on link "Upcoming Bookings (1)" at bounding box center [417, 116] width 137 height 17
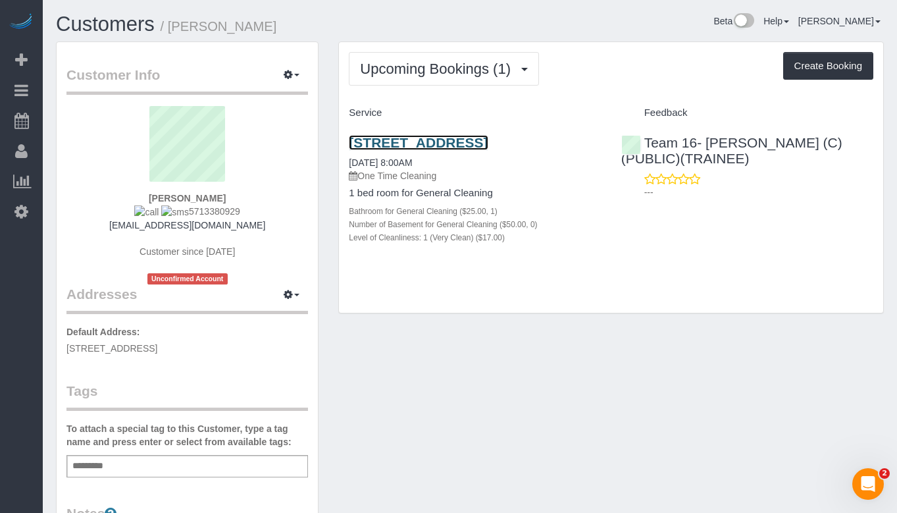
click at [438, 149] on link "[STREET_ADDRESS]" at bounding box center [418, 142] width 139 height 15
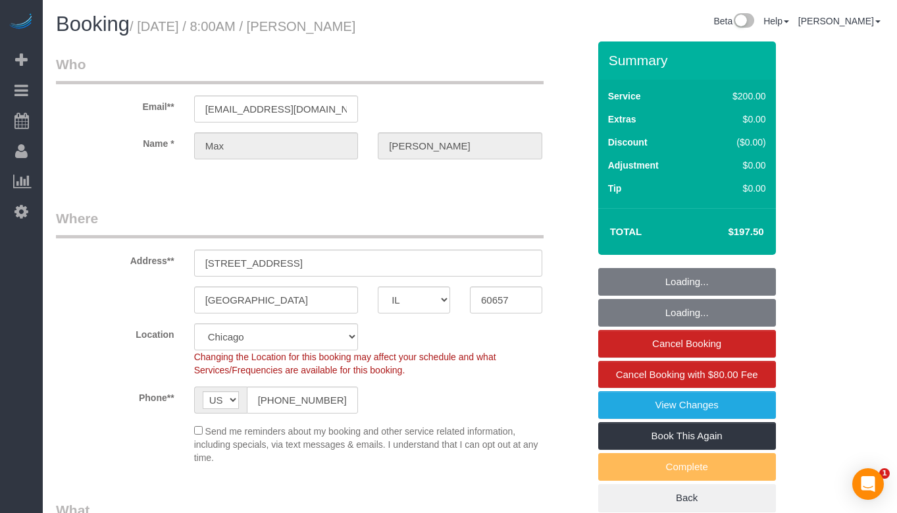
select select "IL"
select select "512"
select select "number:1"
select select "number:66"
select select "number:139"
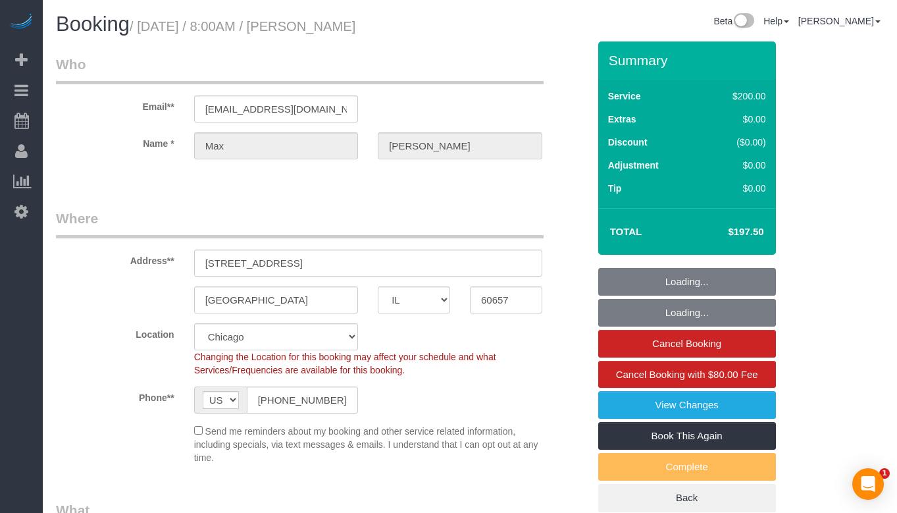
select select "number:108"
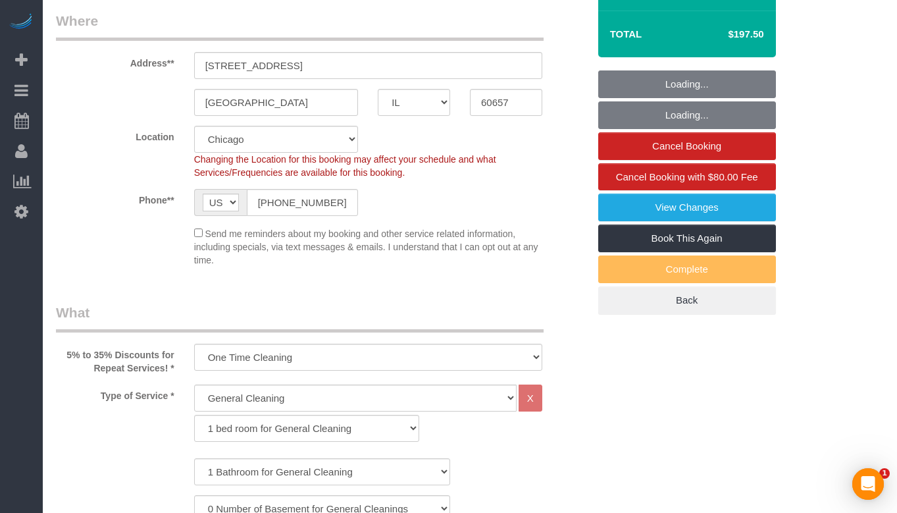
select select "object:1060"
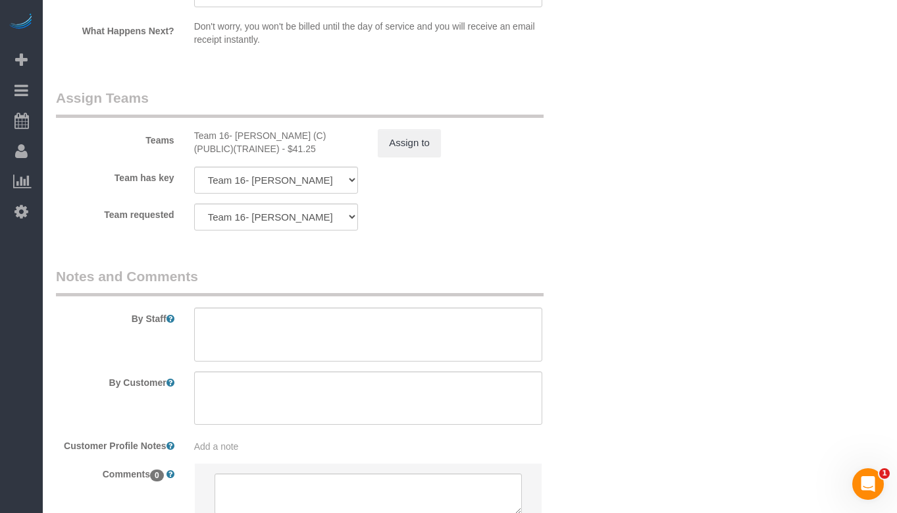
scroll to position [2369, 0]
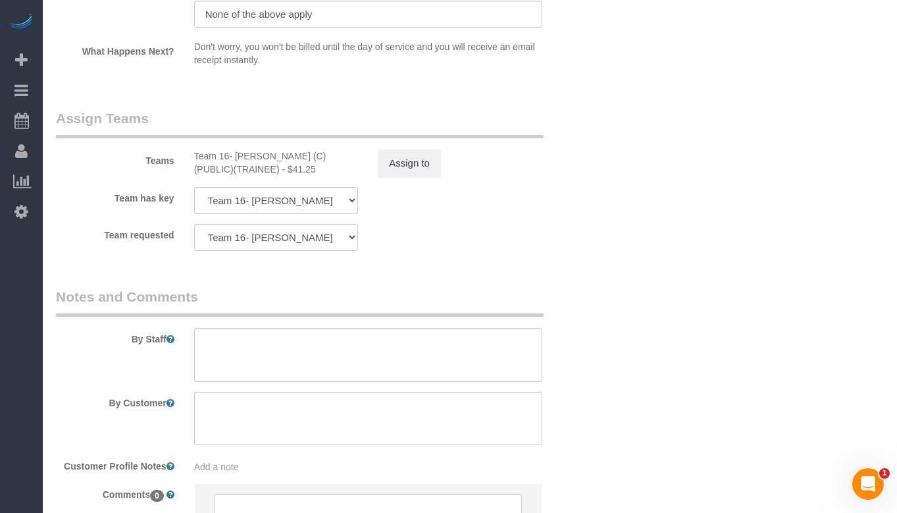
click at [407, 151] on sui-booking-teams "Teams Team 16- [PERSON_NAME] (C)(PUBLIC)(TRAINEE) - $41.25 Assign to Team has k…" at bounding box center [322, 180] width 532 height 142
click at [407, 149] on button "Assign to" at bounding box center [409, 163] width 63 height 28
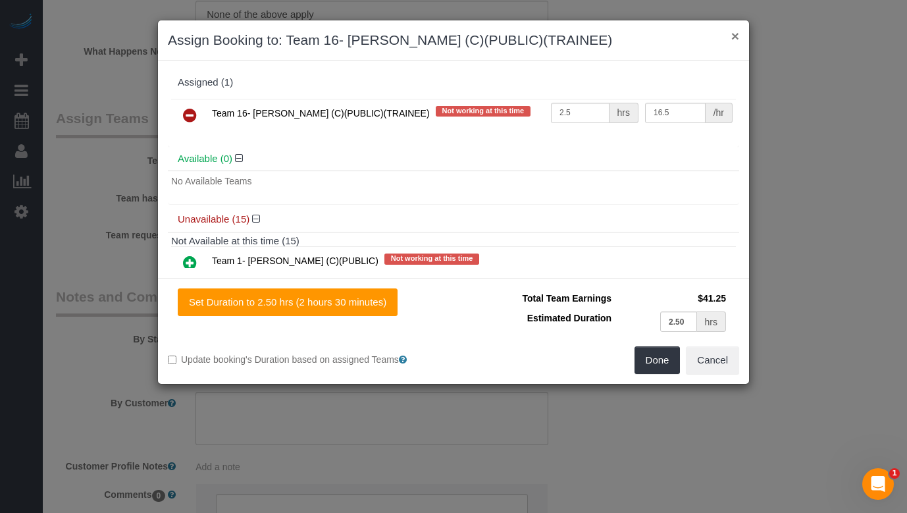
click at [736, 39] on button "×" at bounding box center [735, 36] width 8 height 14
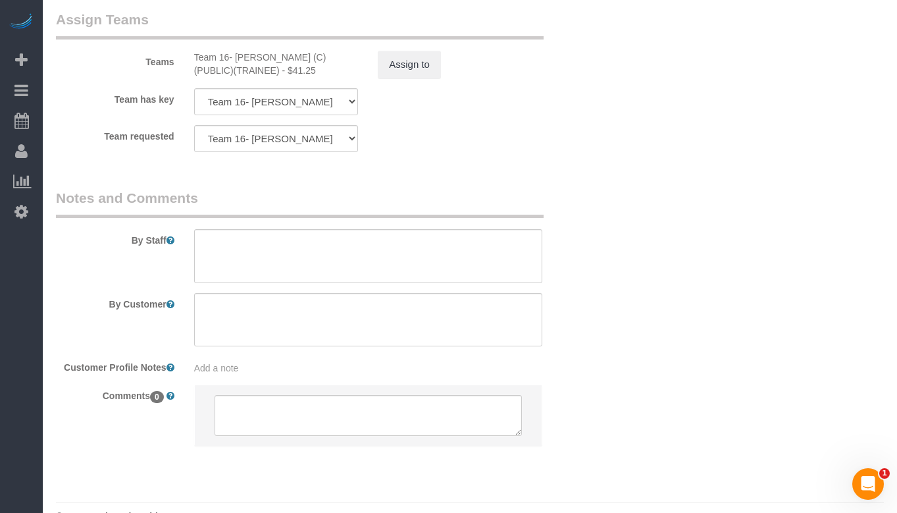
scroll to position [2470, 0]
click at [341, 232] on textarea at bounding box center [368, 253] width 348 height 54
paste textarea "Initial Cleaning for a weekly cleaning. Partial Cleaning. 1). General Cleaning.…"
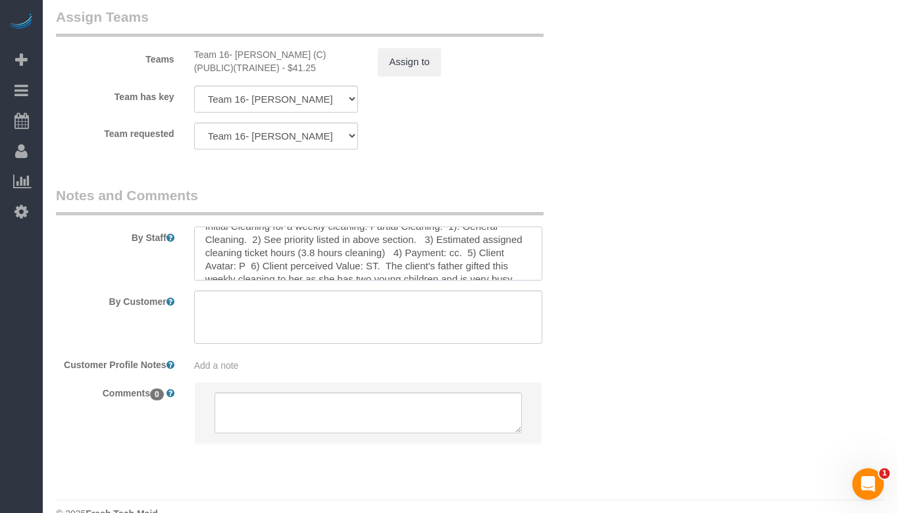
scroll to position [0, 0]
drag, startPoint x: 365, startPoint y: 216, endPoint x: 193, endPoint y: 213, distance: 171.1
click at [194, 226] on textarea at bounding box center [368, 253] width 348 height 54
click at [359, 226] on textarea at bounding box center [368, 253] width 348 height 54
click at [235, 228] on textarea at bounding box center [368, 253] width 348 height 54
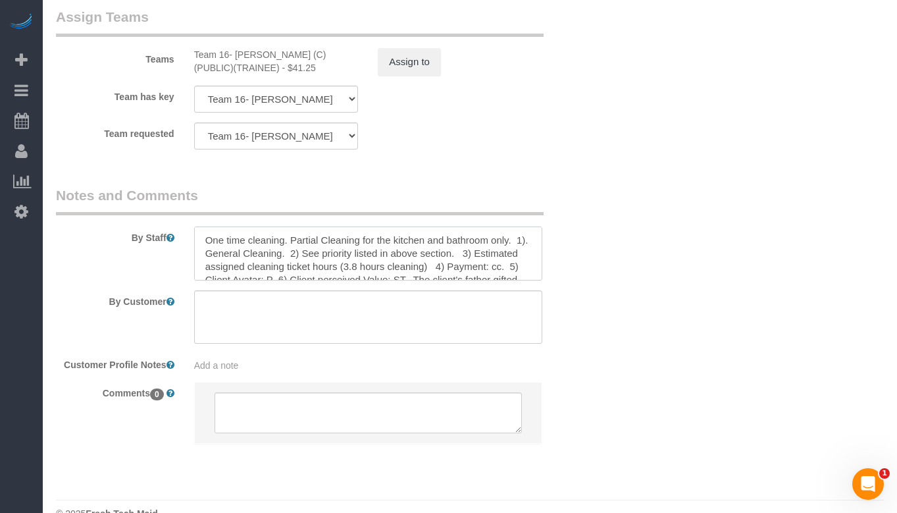
click at [235, 228] on textarea at bounding box center [368, 253] width 348 height 54
type textarea "One time cleaning. Partial Cleaning for the kitchen and bathroom only. 1). Deep…"
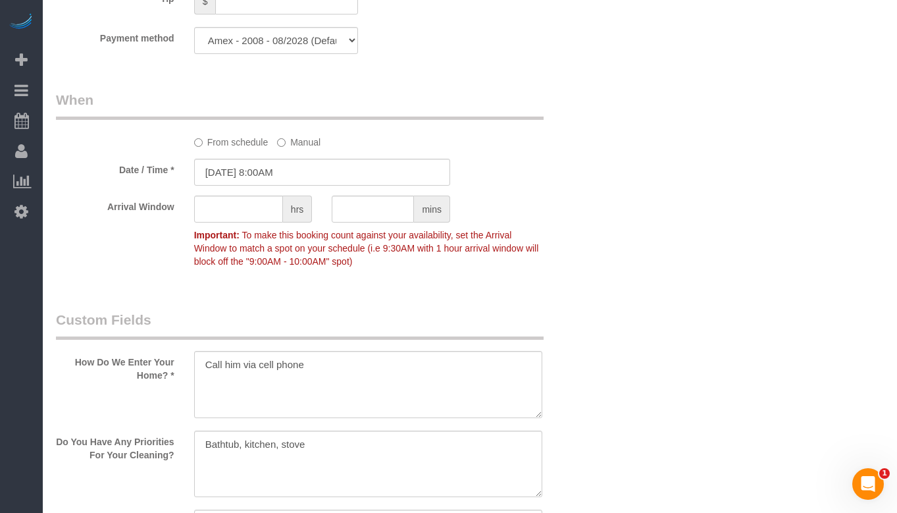
scroll to position [1352, 0]
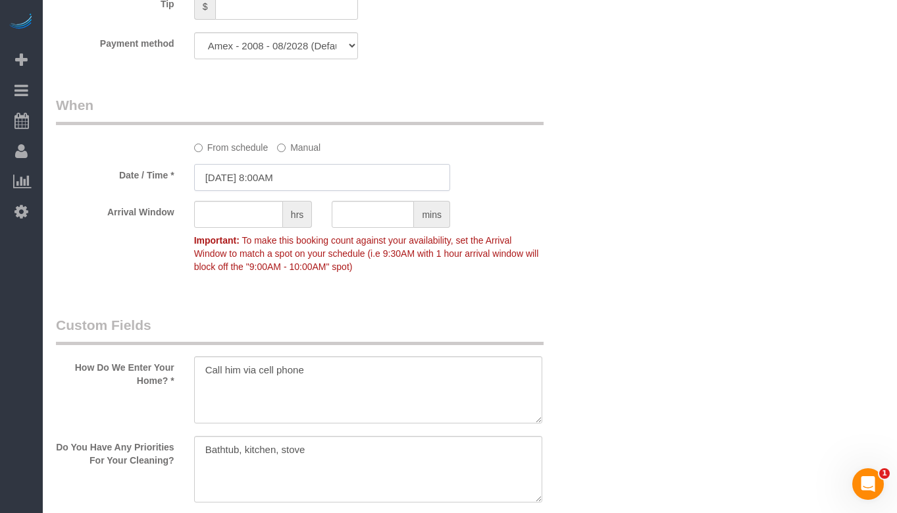
click at [318, 180] on input "[DATE] 8:00AM" at bounding box center [322, 177] width 256 height 27
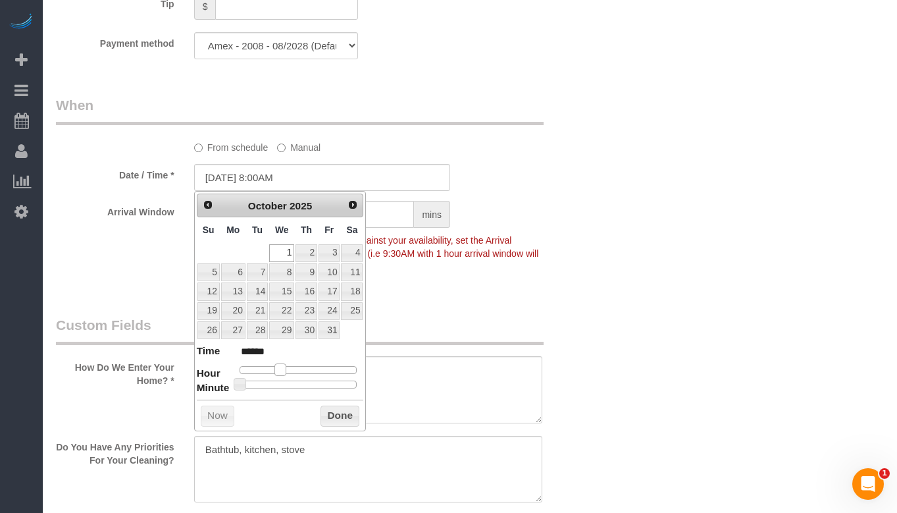
type input "10/01/2025 9:00AM"
type input "******"
click at [286, 374] on span at bounding box center [286, 369] width 12 height 12
click at [330, 416] on button "Done" at bounding box center [339, 415] width 39 height 21
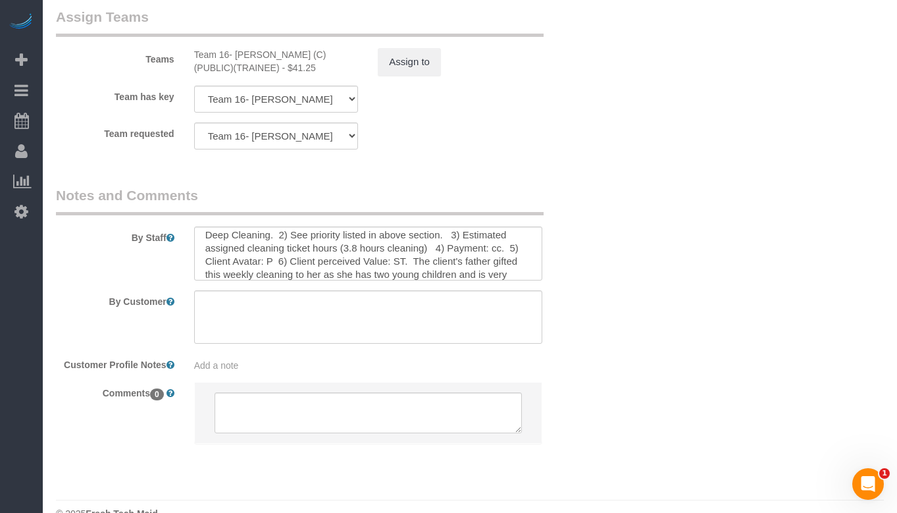
scroll to position [0, 0]
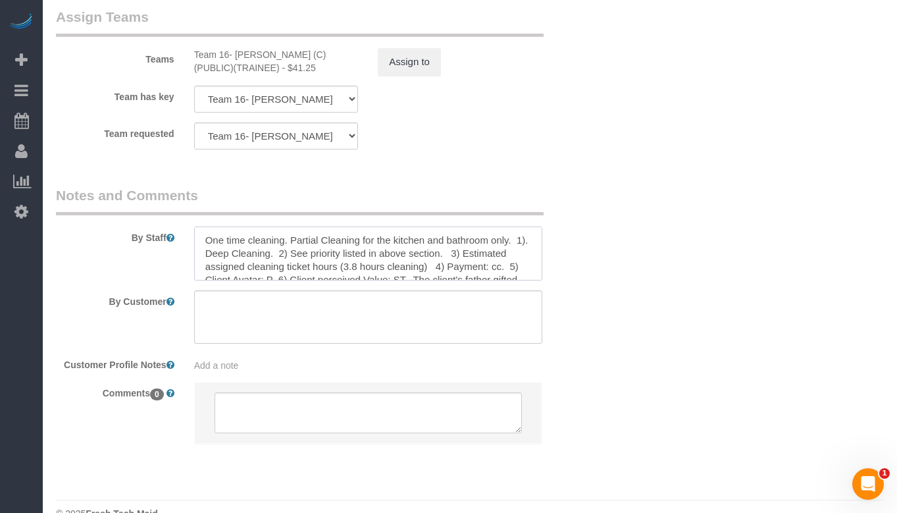
click at [359, 239] on textarea at bounding box center [368, 253] width 348 height 54
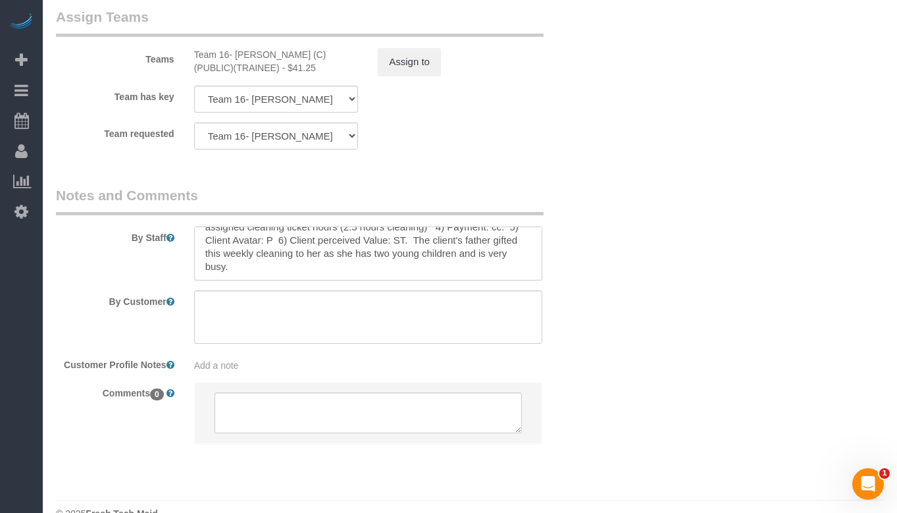
drag, startPoint x: 295, startPoint y: 234, endPoint x: 326, endPoint y: 243, distance: 31.6
click at [326, 243] on textarea at bounding box center [368, 253] width 348 height 54
drag, startPoint x: 310, startPoint y: 234, endPoint x: 414, endPoint y: 215, distance: 105.7
click at [414, 226] on textarea at bounding box center [368, 253] width 348 height 54
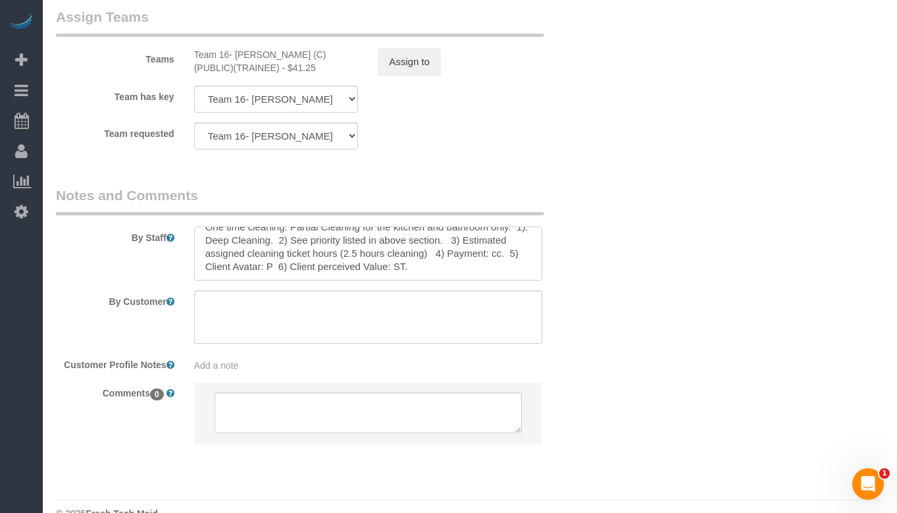
scroll to position [13, 0]
click at [396, 238] on textarea at bounding box center [368, 253] width 348 height 54
click at [428, 244] on textarea at bounding box center [368, 253] width 348 height 54
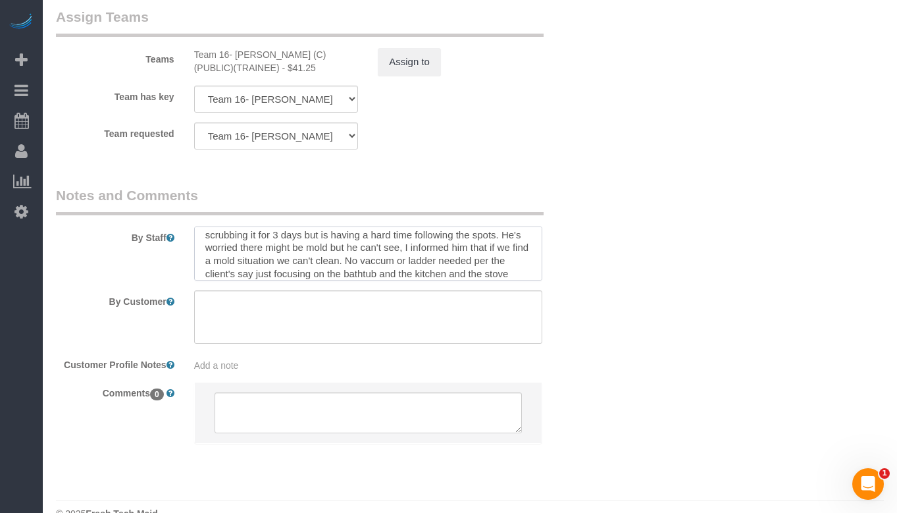
scroll to position [84, 0]
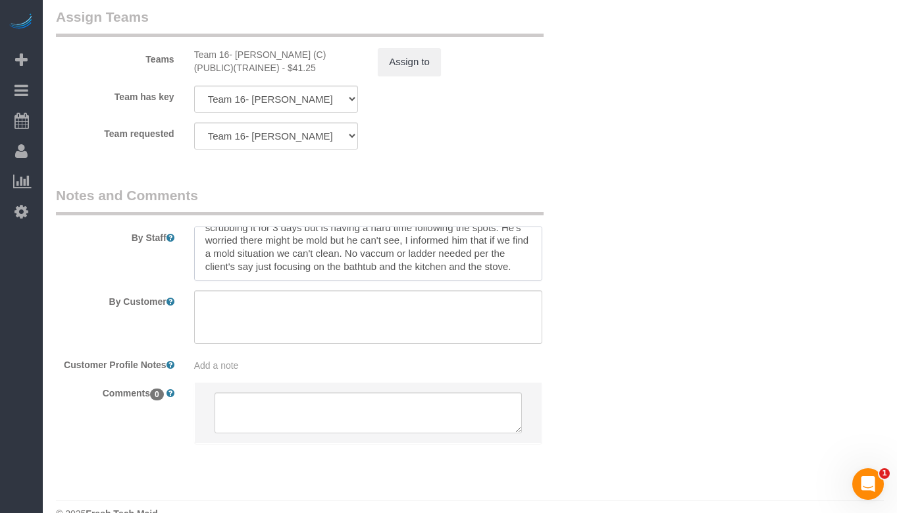
type textarea "One time cleaning. Partial Cleaning for the kitchen and bathroom only. 1). Deep…"
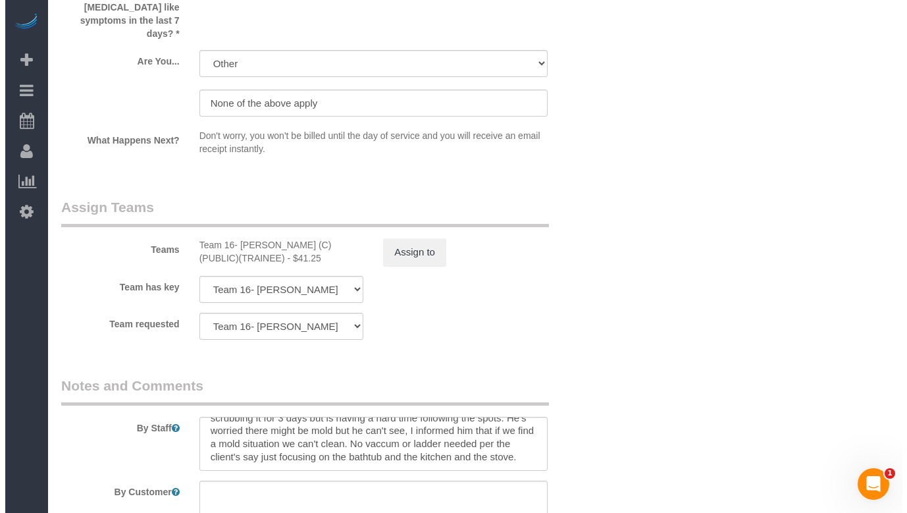
scroll to position [2207, 0]
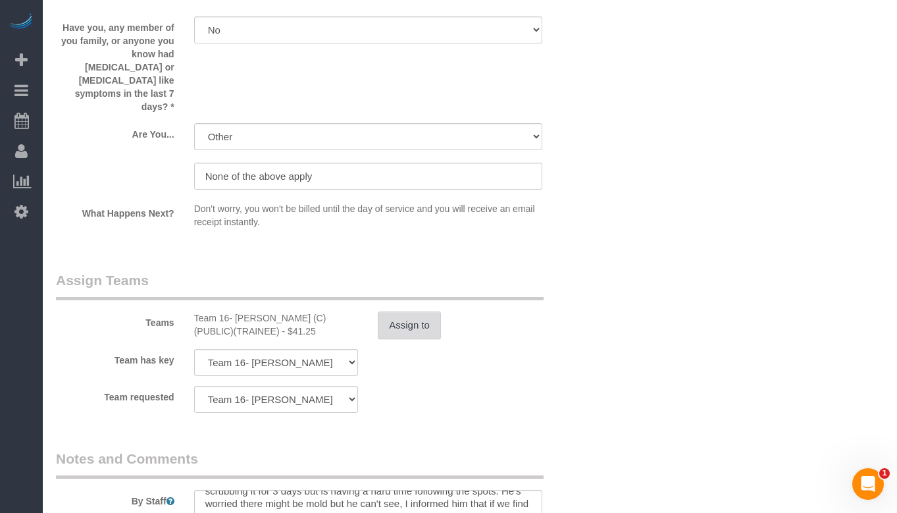
click at [401, 311] on button "Assign to" at bounding box center [409, 325] width 63 height 28
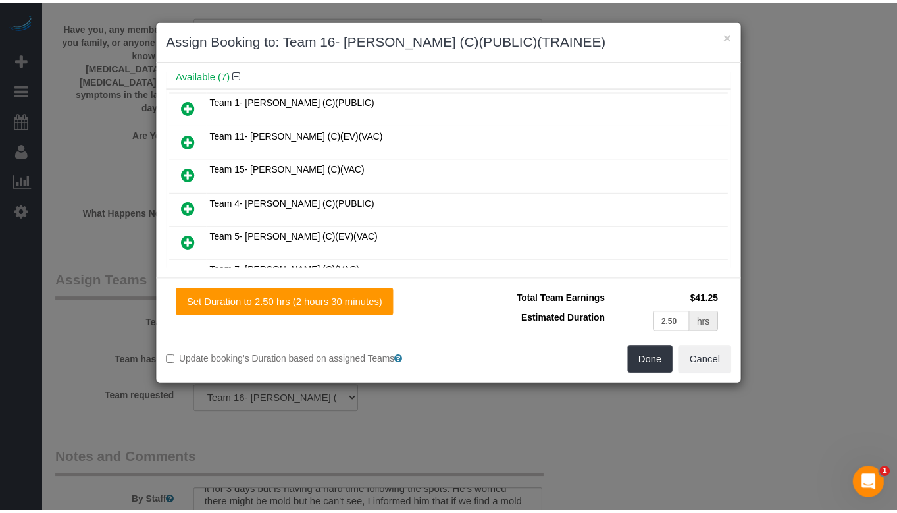
scroll to position [0, 0]
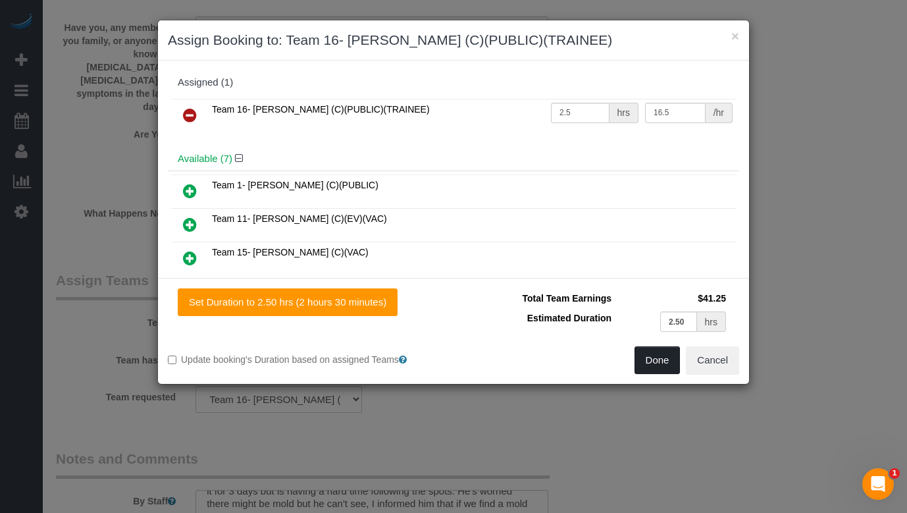
click at [669, 367] on button "Done" at bounding box center [657, 360] width 46 height 28
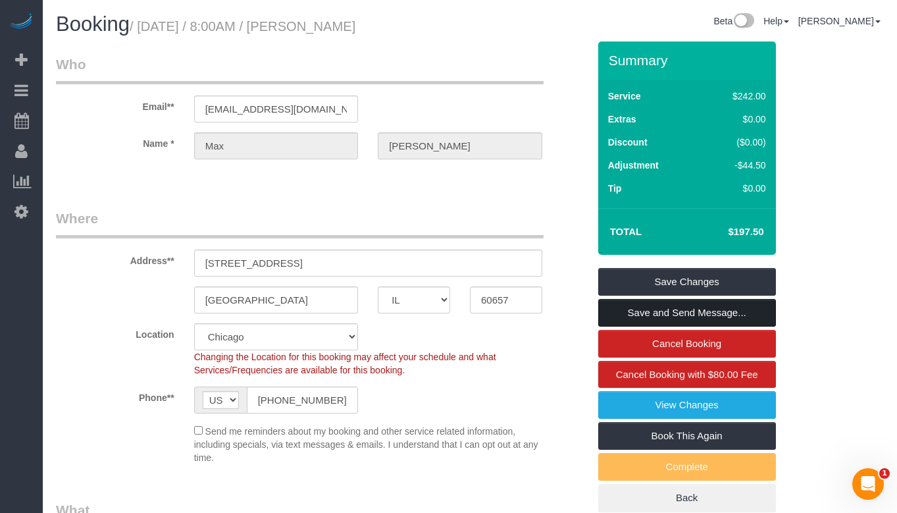
click at [743, 316] on link "Save and Send Message..." at bounding box center [687, 313] width 178 height 28
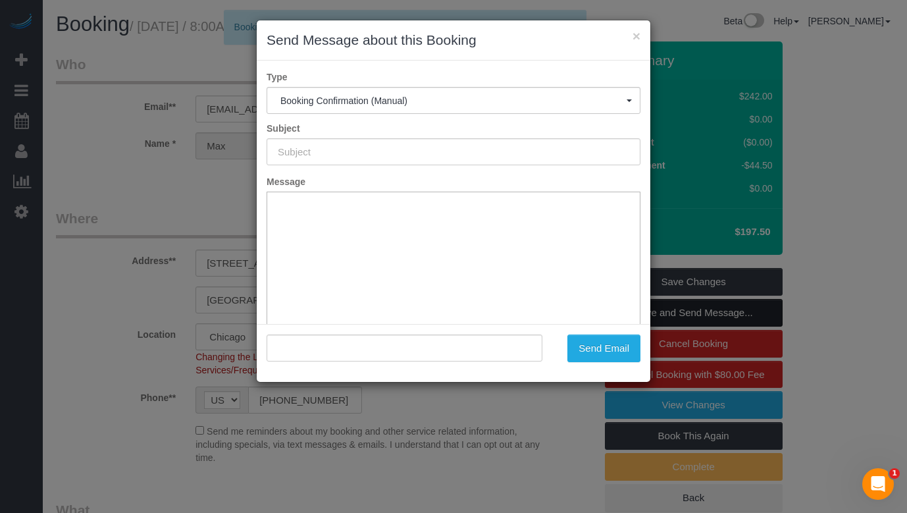
scroll to position [78, 0]
type input "Your Booking With Fresh Tech Maid, Confirmed!"
type input ""Max Hudak" <maxhudak@gmail.com>"
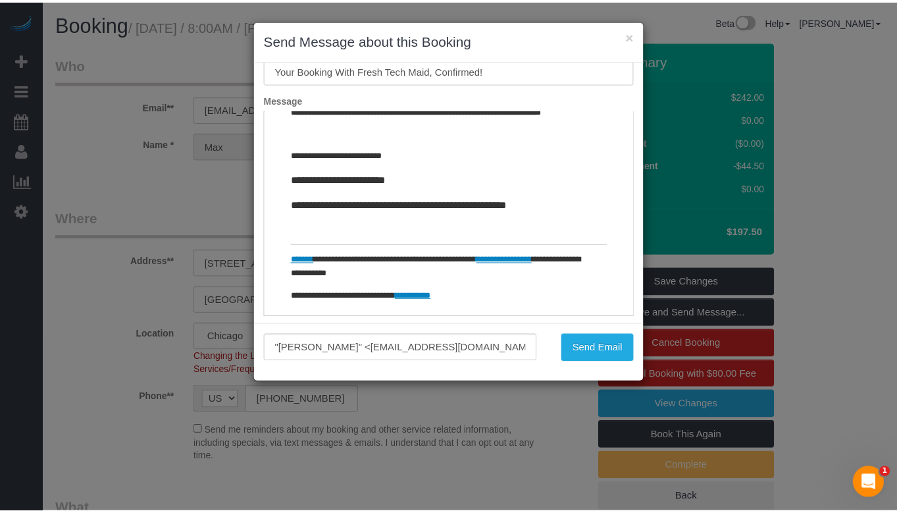
scroll to position [97, 0]
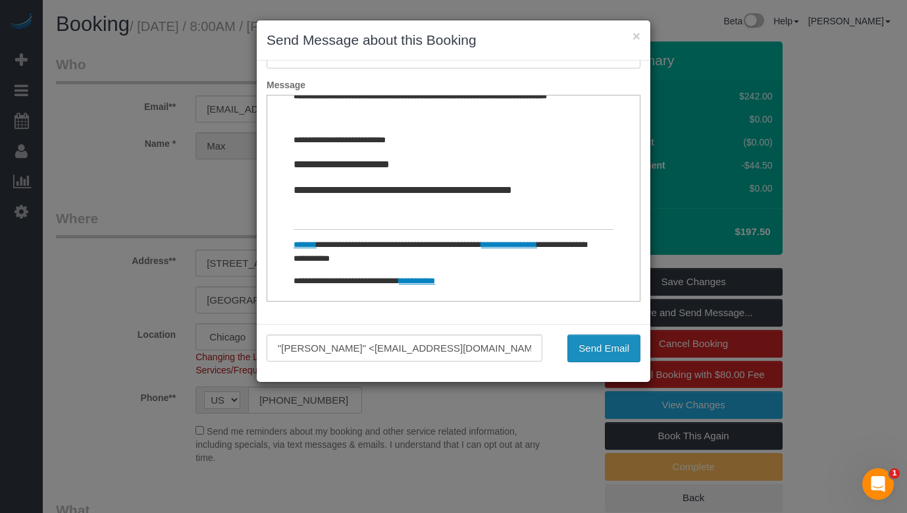
click at [591, 350] on button "Send Email" at bounding box center [603, 348] width 73 height 28
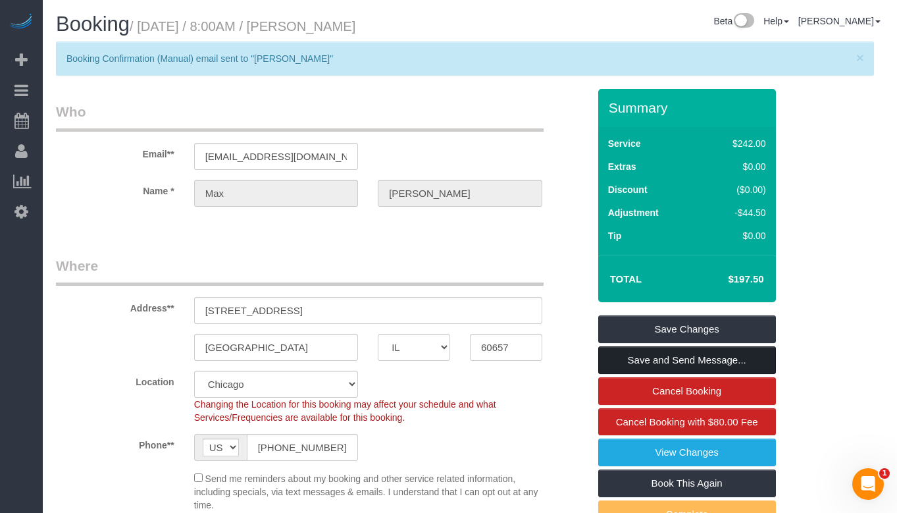
scroll to position [84, 0]
